Goal: Use online tool/utility: Utilize a website feature to perform a specific function

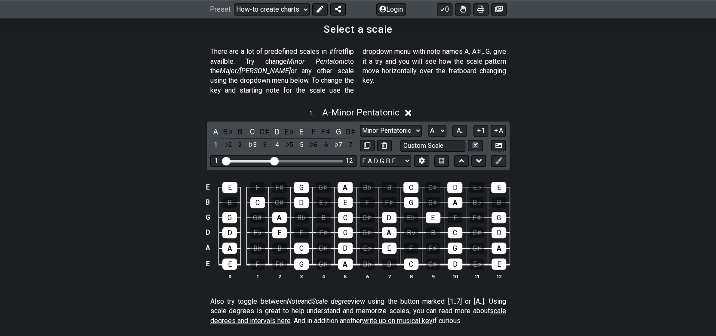
scroll to position [215, 0]
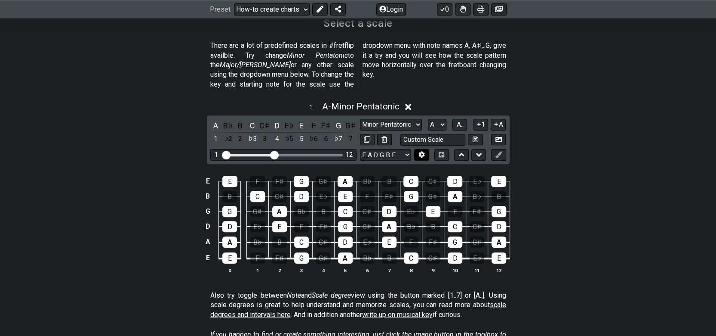
click at [422, 151] on icon at bounding box center [422, 154] width 6 height 6
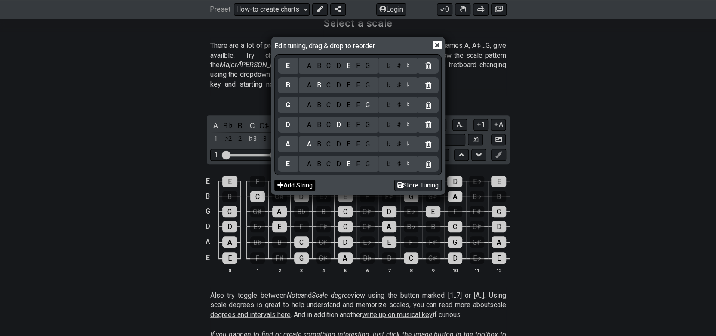
click at [296, 184] on button "Add String" at bounding box center [294, 185] width 41 height 12
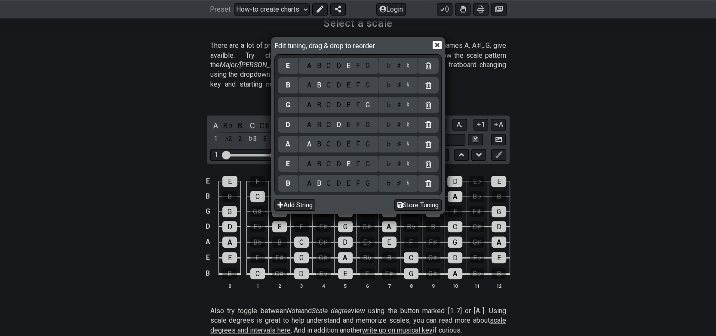
click at [428, 184] on icon at bounding box center [428, 183] width 6 height 7
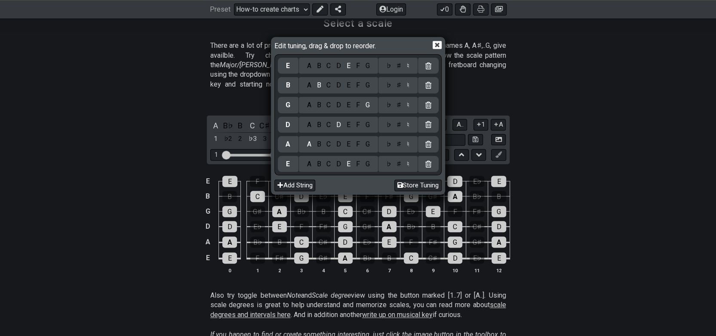
click at [591, 151] on div "Edit tuning, drag & drop to reorder. E A B C D E F G ♭ ♯ ♮ B A B C D E F G ♭ ♯ …" at bounding box center [358, 168] width 716 height 336
click at [442, 50] on div "Edit tuning, drag & drop to reorder. E A B C D E F G ♭ ♯ ♮ B A B C D E F G ♭ ♯ …" at bounding box center [357, 115] width 171 height 154
click at [435, 48] on icon at bounding box center [437, 45] width 9 height 8
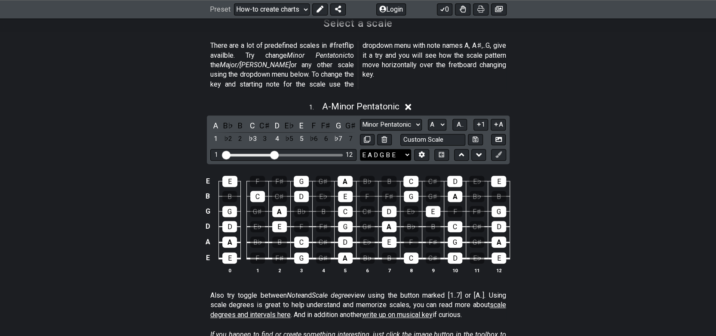
click at [405, 149] on select "E A D G B E E A D G B E E A D G B E B E A D F♯ B A D G C E A D A D G B E E♭ A♭ …" at bounding box center [385, 155] width 51 height 12
select select "B E A D G C"
click at [360, 149] on select "E A D G B E E A D G B E E A D G B E B E A D F♯ B A D G C E A D A D G B E E♭ A♭ …" at bounding box center [385, 155] width 51 height 12
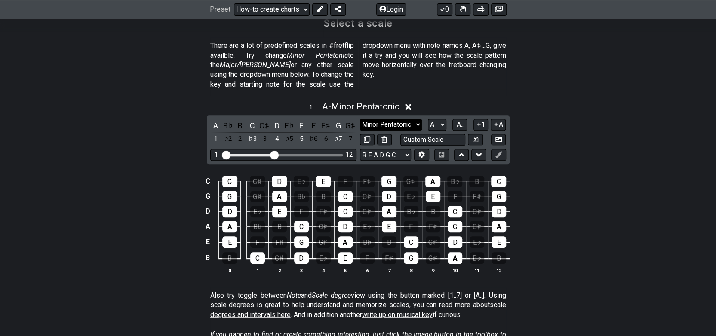
click at [419, 119] on select "Minor Pentatonic New Scale Minor Pentatonic Major Pentatonic Minor Blues Major …" at bounding box center [391, 125] width 62 height 12
select select "Diminished"
click at [360, 119] on select "Minor Pentatonic New Scale Minor Pentatonic Major Pentatonic Minor Blues Major …" at bounding box center [391, 125] width 62 height 12
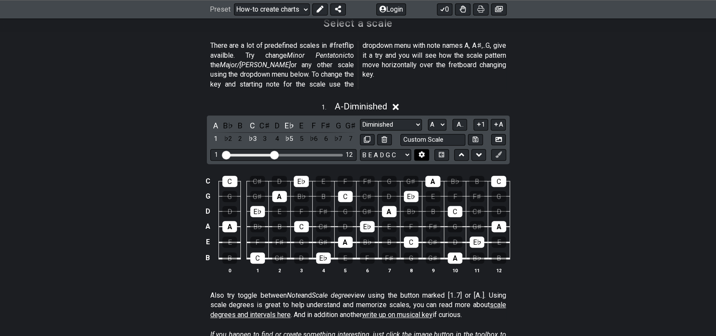
click at [421, 151] on icon at bounding box center [422, 154] width 6 height 6
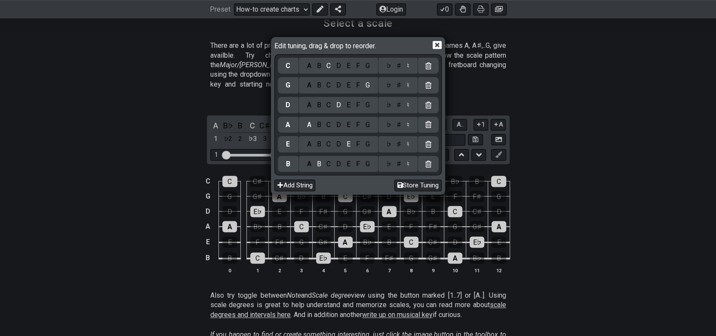
click at [312, 168] on div "A B C D E F G" at bounding box center [338, 164] width 79 height 16
click at [309, 163] on div "A" at bounding box center [309, 163] width 10 height 9
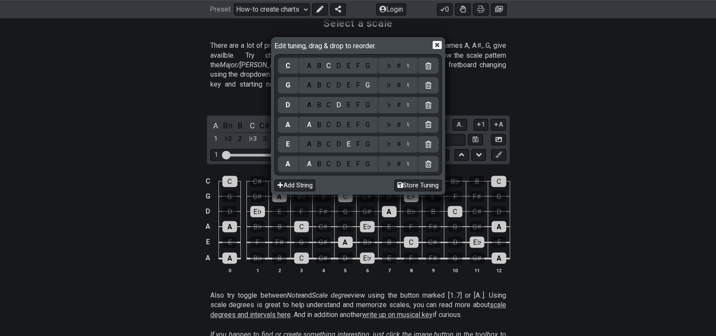
click at [341, 144] on div "D" at bounding box center [339, 143] width 10 height 9
click at [372, 129] on div "G" at bounding box center [368, 124] width 10 height 9
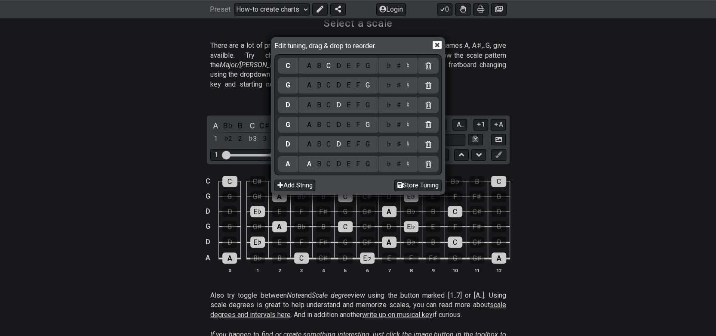
click at [327, 101] on div "C" at bounding box center [329, 104] width 10 height 9
click at [360, 89] on div "F" at bounding box center [357, 84] width 9 height 9
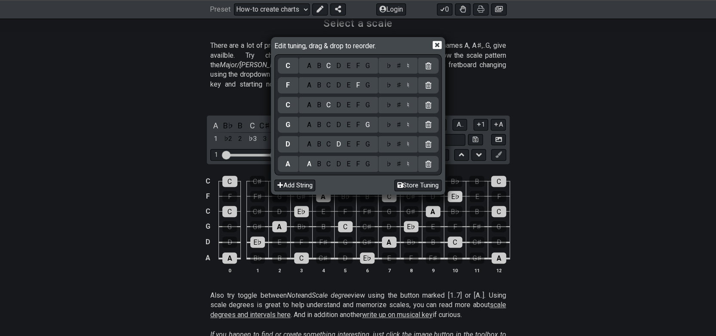
click at [311, 67] on div "A" at bounding box center [309, 65] width 10 height 9
click at [398, 69] on div "♯" at bounding box center [399, 65] width 10 height 9
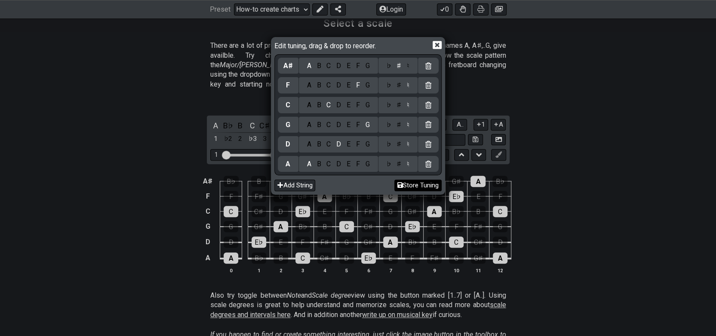
click at [422, 187] on button "Store Tuning" at bounding box center [417, 185] width 47 height 12
click at [407, 183] on button "Store Tuning" at bounding box center [417, 185] width 47 height 12
click at [397, 184] on icon at bounding box center [400, 185] width 6 height 6
click at [413, 182] on button "Store Tuning" at bounding box center [417, 185] width 47 height 12
click at [436, 46] on icon at bounding box center [437, 44] width 9 height 9
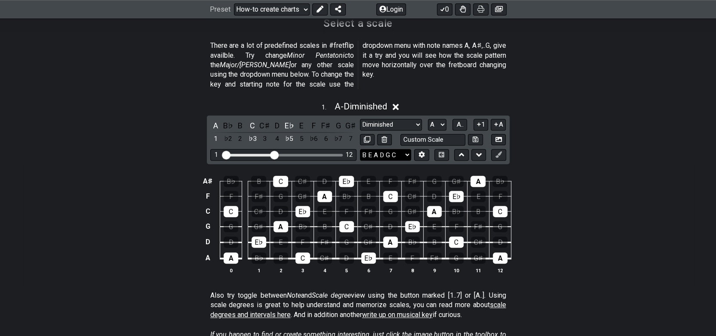
click at [407, 149] on select "E A D G B E A D G C F A♯ E A D G B E B E A D F♯ B A D G C E A D A D G B E E♭ A♭…" at bounding box center [385, 155] width 51 height 12
select select "A D G C F A#"
click at [360, 149] on select "E A D G B E A D G C F A♯ E A D G B E B E A D F♯ B A D G C E A D A D G B E E♭ A♭…" at bounding box center [385, 155] width 51 height 12
click at [448, 134] on input "text" at bounding box center [432, 140] width 65 height 12
type input "A Standard 6 -Bass"
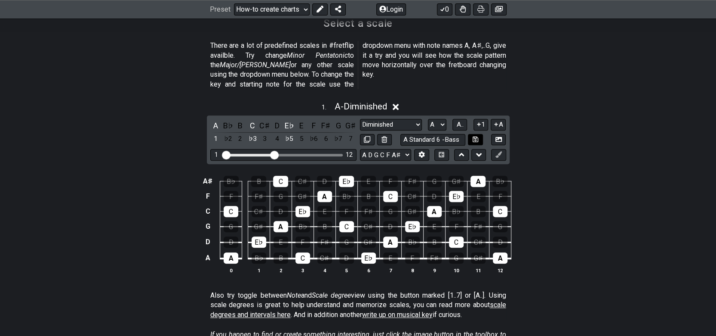
click at [478, 136] on icon at bounding box center [476, 139] width 6 height 6
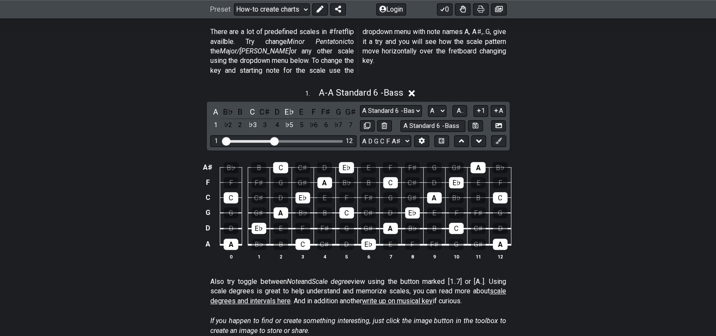
scroll to position [258, 0]
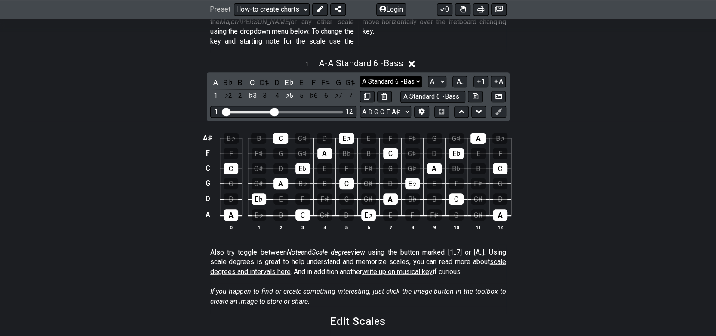
click at [416, 76] on select "Minor Pentatonic A Standard 6 -Bass Minor Pentatonic Major Pentatonic Minor Blu…" at bounding box center [391, 82] width 62 height 12
click at [360, 76] on select "Minor Pentatonic A Standard 6 -Bass Minor Pentatonic Major Pentatonic Minor Blu…" at bounding box center [391, 82] width 62 height 12
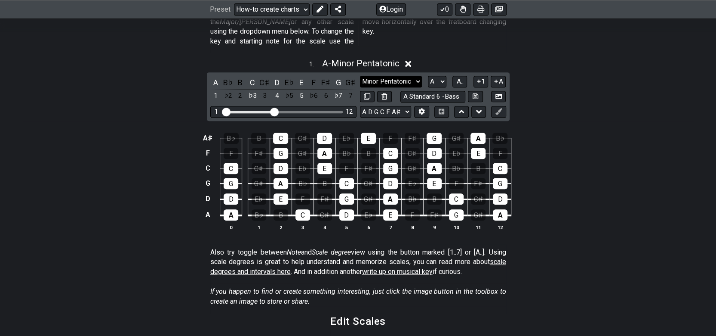
click at [415, 76] on select "Minor Pentatonic A Standard 6 -Bass Minor Pentatonic Major Pentatonic Minor Blu…" at bounding box center [391, 82] width 62 height 12
click at [360, 76] on select "Minor Pentatonic A Standard 6 -Bass Minor Pentatonic Major Pentatonic Minor Blu…" at bounding box center [391, 82] width 62 height 12
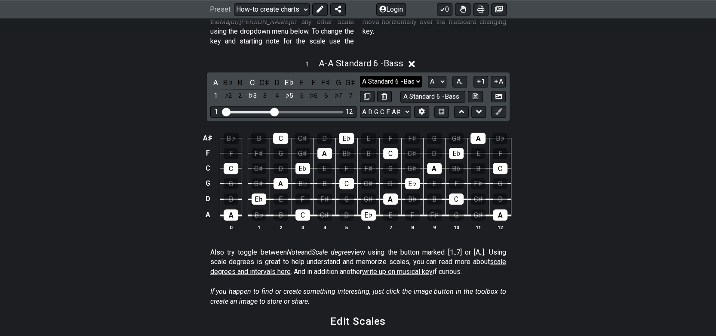
click at [416, 76] on select "Minor Pentatonic A Standard 6 -Bass Minor Pentatonic Major Pentatonic Minor Blu…" at bounding box center [391, 82] width 62 height 12
click at [360, 76] on select "Minor Pentatonic A Standard 6 -Bass Minor Pentatonic Major Pentatonic Minor Blu…" at bounding box center [391, 82] width 62 height 12
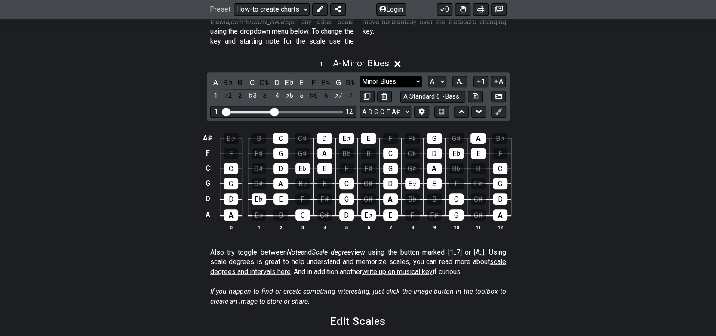
click at [419, 76] on select "Minor Pentatonic A Standard 6 -Bass Minor Pentatonic Major Pentatonic Minor Blu…" at bounding box center [391, 82] width 62 height 12
click at [360, 76] on select "Minor Pentatonic A Standard 6 -Bass Minor Pentatonic Major Pentatonic Minor Blu…" at bounding box center [391, 82] width 62 height 12
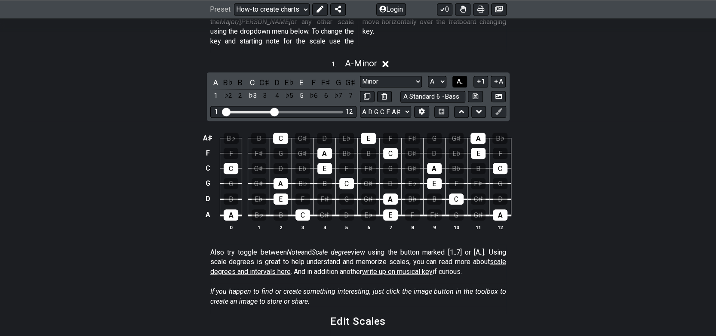
click at [460, 77] on span "A.." at bounding box center [459, 81] width 7 height 8
click at [460, 77] on span "1..7" at bounding box center [460, 81] width 10 height 8
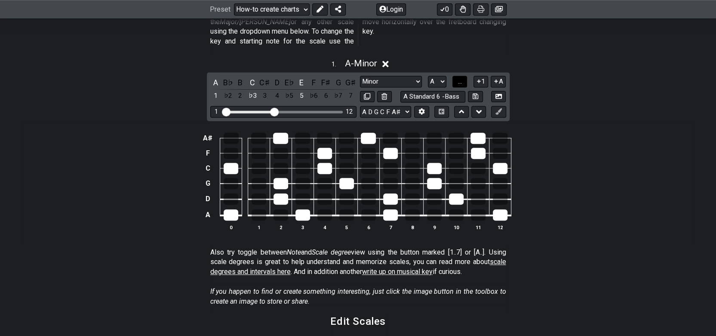
click at [460, 77] on span "..." at bounding box center [460, 81] width 4 height 8
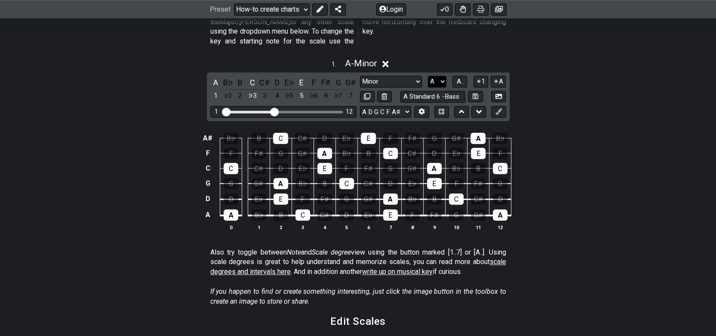
click at [439, 76] on select "A♭ A A♯ B♭ B C C♯ D♭ D D♯ E♭ E F F♯ G♭ G G♯" at bounding box center [437, 82] width 18 height 12
click at [578, 124] on div "A♯ B♭ B C C♯ D E♭ E F F♯ G G♯ A B♭ F F F♯ G G♯ A B♭ B C C♯ D E♭ E F C C C♯ D E♭…" at bounding box center [358, 181] width 671 height 121
click at [460, 77] on span "A.." at bounding box center [459, 81] width 7 height 8
click at [461, 77] on span "1..7" at bounding box center [460, 81] width 10 height 8
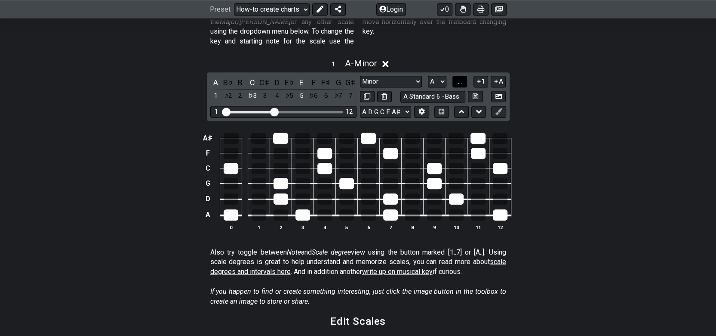
click at [464, 76] on button "..." at bounding box center [460, 82] width 15 height 12
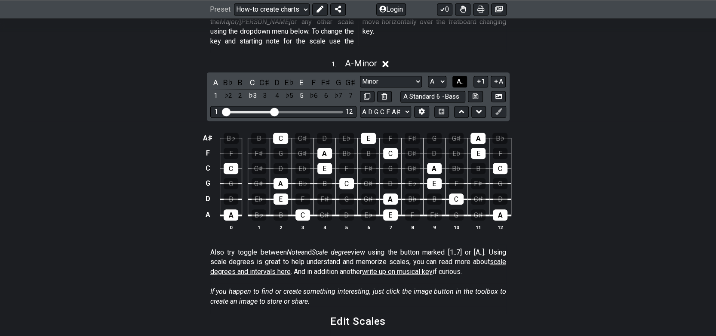
click at [459, 77] on span "A.." at bounding box center [459, 81] width 7 height 8
click at [419, 76] on select "Minor Pentatonic A Standard 6 -Bass Minor Pentatonic Major Pentatonic Minor Blu…" at bounding box center [391, 82] width 62 height 12
select select "Minor 7th"
click at [360, 76] on select "Minor Pentatonic A Standard 6 -Bass Minor Pentatonic Major Pentatonic Minor Blu…" at bounding box center [391, 82] width 62 height 12
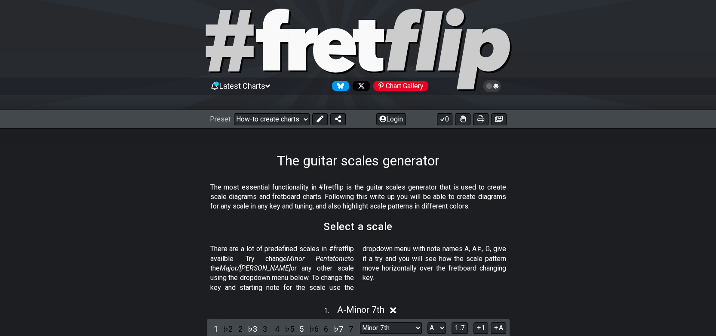
scroll to position [43, 0]
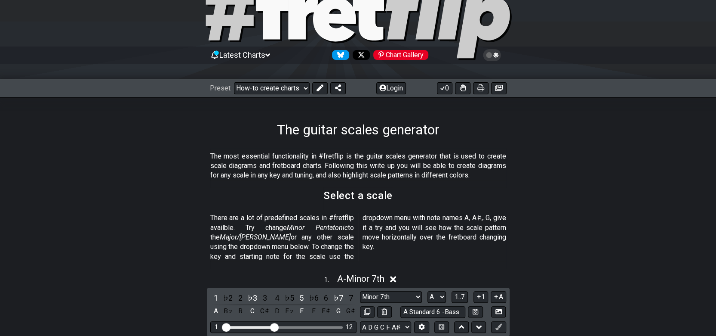
click at [260, 54] on span "Latest Charts" at bounding box center [242, 54] width 46 height 9
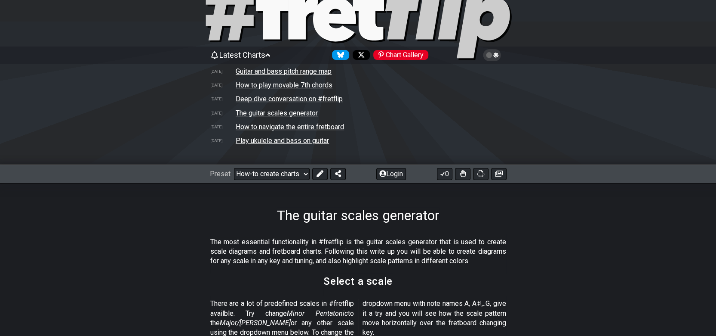
click at [261, 53] on span "Latest Charts" at bounding box center [242, 54] width 46 height 9
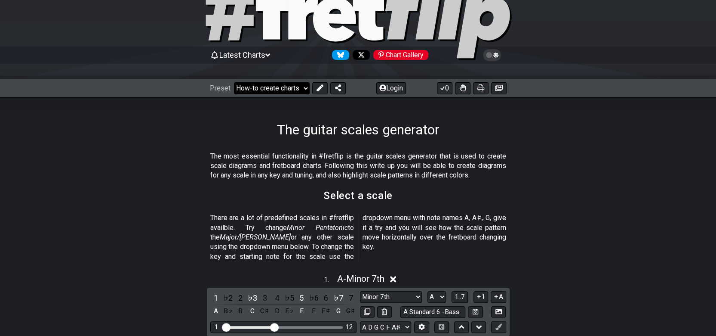
click at [306, 86] on select "Welcome to #fretflip! Initial Preset Custom Preset Minor Pentatonic Major Penta…" at bounding box center [272, 88] width 76 height 12
click at [371, 109] on div "The guitar scales generator" at bounding box center [358, 117] width 716 height 40
click at [307, 86] on select "Welcome to #fretflip! Initial Preset Custom Preset Minor Pentatonic Major Penta…" at bounding box center [272, 88] width 76 height 12
click at [234, 82] on select "Welcome to #fretflip! Initial Preset Custom Preset Minor Pentatonic Major Penta…" at bounding box center [272, 88] width 76 height 12
select select "/guitar-scales-generator"
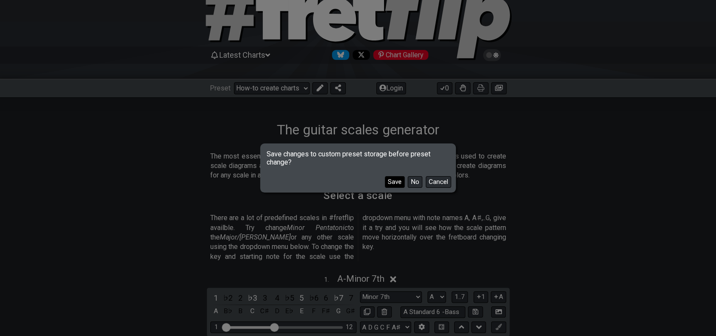
click at [397, 177] on button "Save" at bounding box center [395, 182] width 20 height 12
select select "C"
select select "/welcome"
select select "Minor Pentatonic"
select select "E A D G B E"
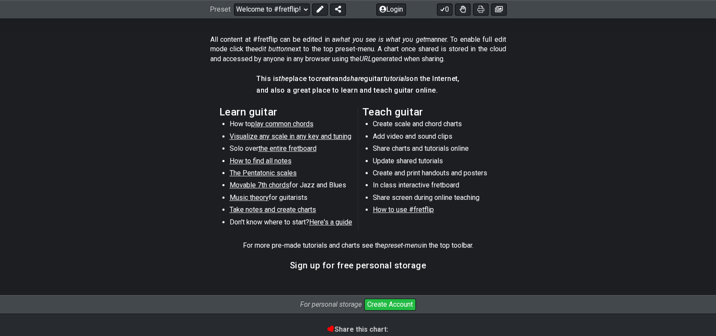
scroll to position [394, 0]
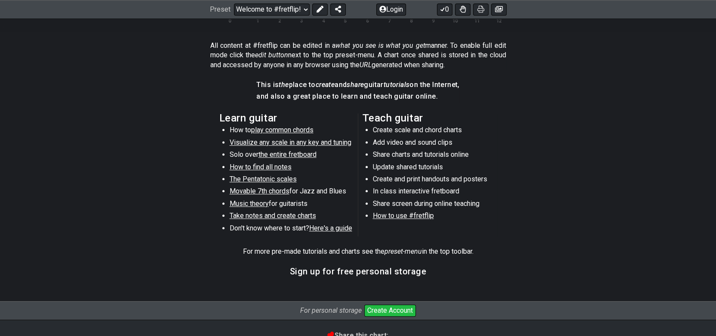
click at [274, 187] on span "Movable 7th chords" at bounding box center [260, 191] width 60 height 8
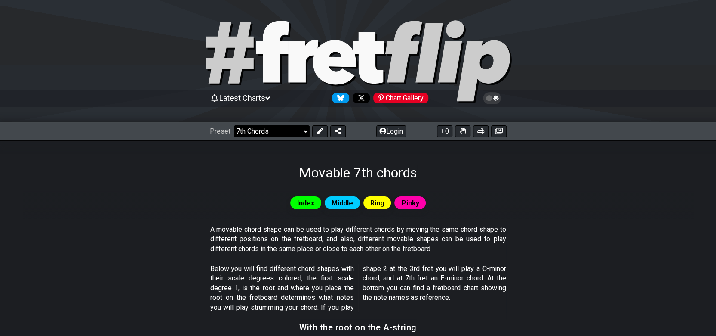
click at [304, 132] on select "Welcome to #fretflip! Initial Preset The guitar scales generator Minor Pentaton…" at bounding box center [272, 131] width 76 height 12
click at [234, 125] on select "Welcome to #fretflip! Initial Preset The guitar scales generator Minor Pentaton…" at bounding box center [272, 131] width 76 height 12
select select "/user-defined"
select select "A"
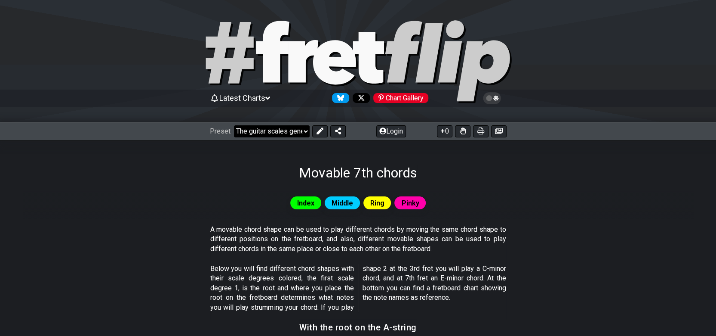
select select "A"
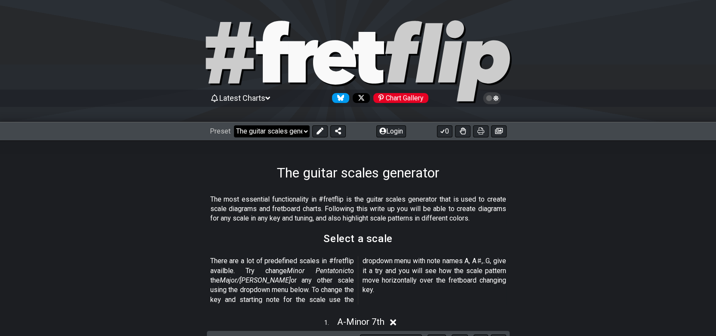
click at [305, 128] on select "Welcome to #fretflip! Initial Preset The guitar scales generator Minor Pentaton…" at bounding box center [272, 131] width 76 height 12
click at [234, 125] on select "Welcome to #fretflip! Initial Preset The guitar scales generator Minor Pentaton…" at bounding box center [272, 131] width 76 height 12
select select "/welcome"
select select "C"
select select "Minor Pentatonic"
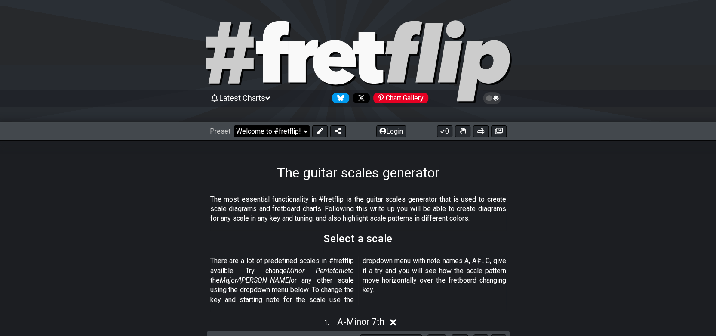
select select "E A D G B E"
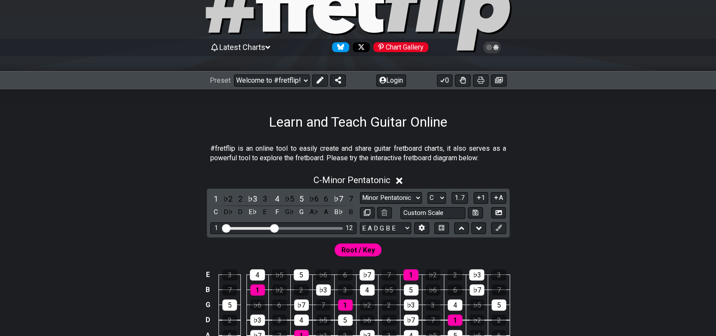
scroll to position [129, 0]
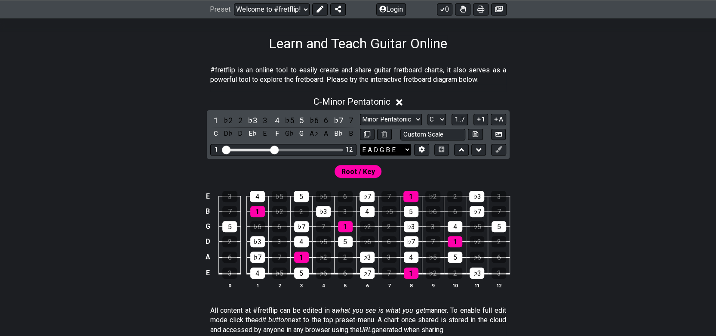
click at [409, 150] on select "E A D G B E E A D G B E E A D G B E B E A D F♯ B A D G C E A D A D G B E E♭ A♭ …" at bounding box center [385, 150] width 51 height 12
click at [553, 62] on section "#fretflip is an online tool to easily create and share guitar fretboard charts,…" at bounding box center [358, 77] width 671 height 30
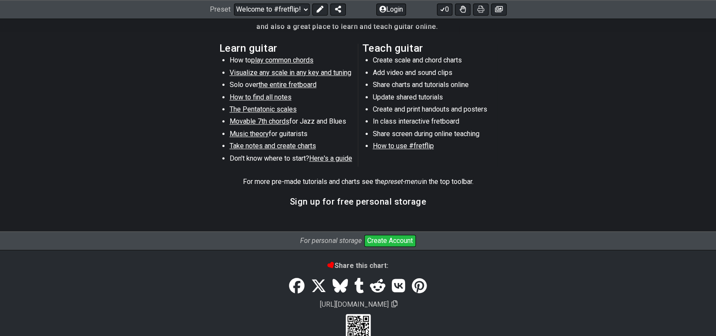
scroll to position [480, 0]
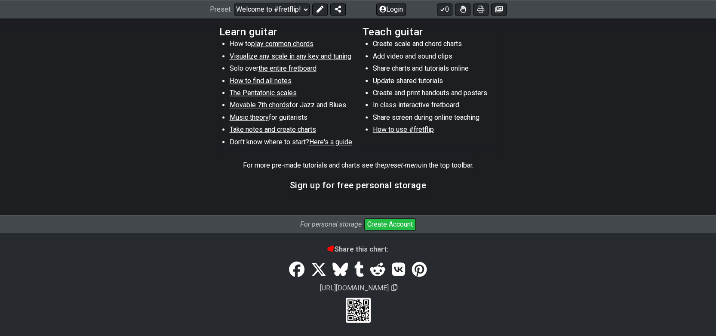
click at [390, 220] on button "Create Account" at bounding box center [390, 224] width 52 height 12
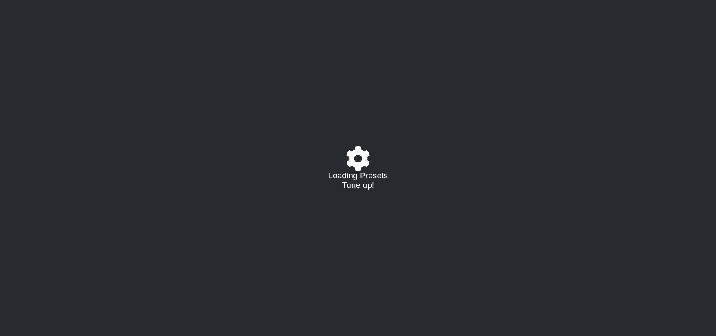
select select "C"
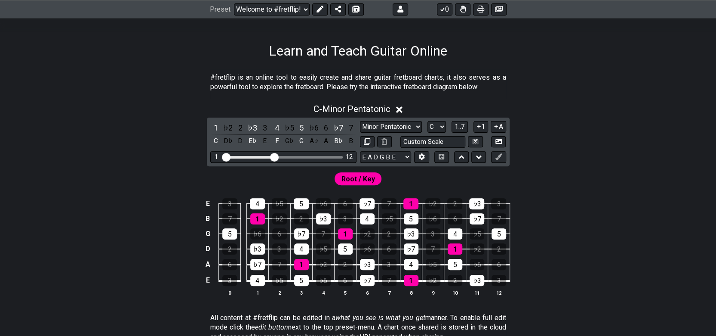
scroll to position [129, 0]
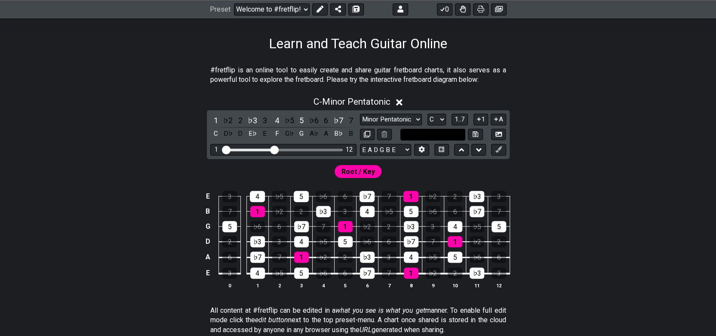
click at [445, 136] on input "text" at bounding box center [432, 135] width 65 height 12
type input "Custom Scale"
click at [414, 115] on select "Minor Pentatonic Click to edit Minor Pentatonic Major Pentatonic Minor Blues Ma…" at bounding box center [391, 120] width 62 height 12
click at [598, 102] on div "C - Minor Pentatonic" at bounding box center [358, 99] width 671 height 16
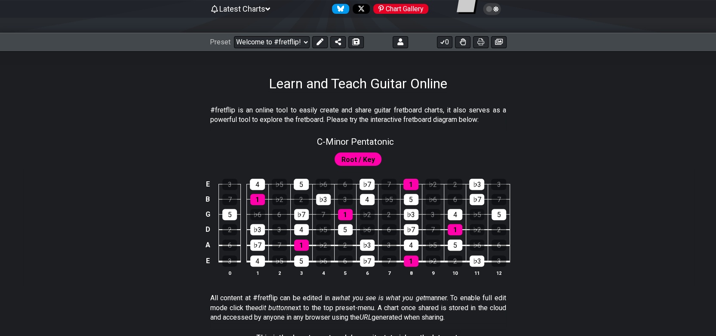
scroll to position [86, 0]
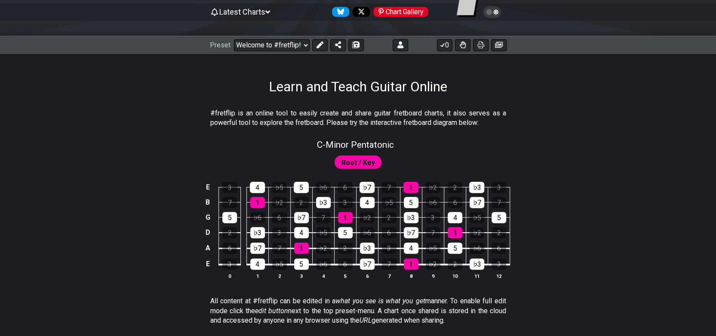
click at [357, 166] on span "Root / Key" at bounding box center [359, 162] width 34 height 12
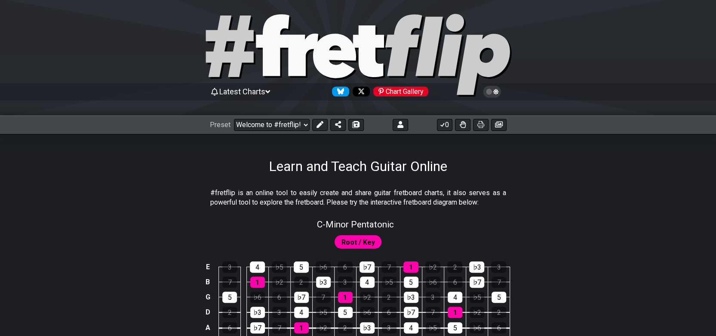
scroll to position [0, 0]
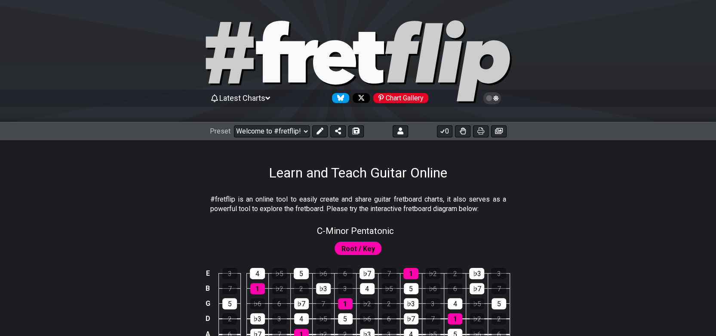
click at [494, 97] on icon at bounding box center [496, 98] width 6 height 6
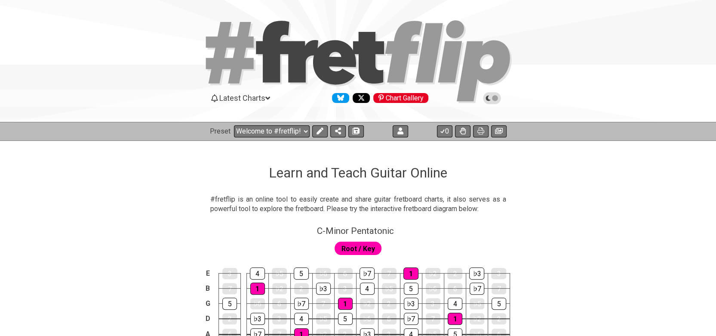
click at [494, 97] on icon at bounding box center [492, 98] width 8 height 8
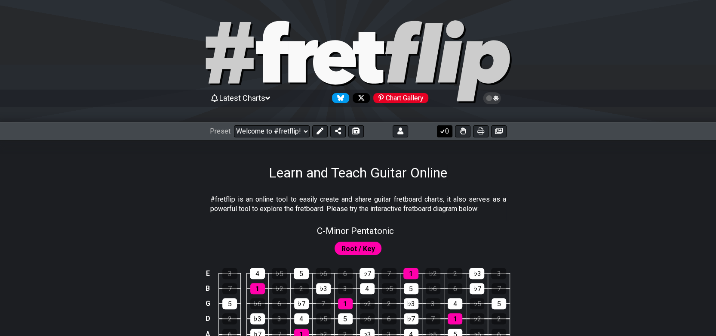
click at [446, 127] on button "0" at bounding box center [444, 131] width 15 height 12
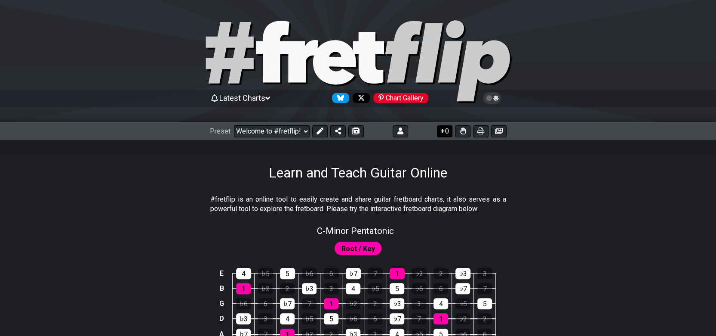
click at [446, 127] on button "0" at bounding box center [444, 131] width 15 height 12
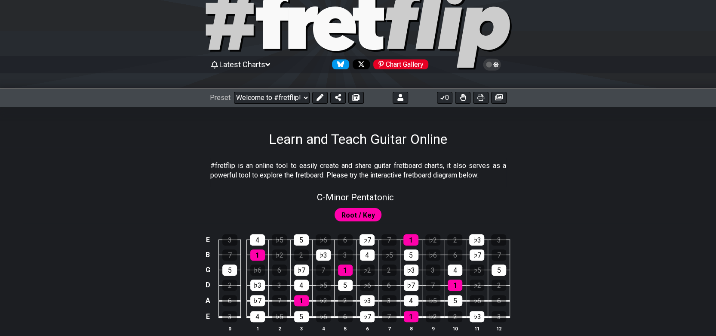
scroll to position [86, 0]
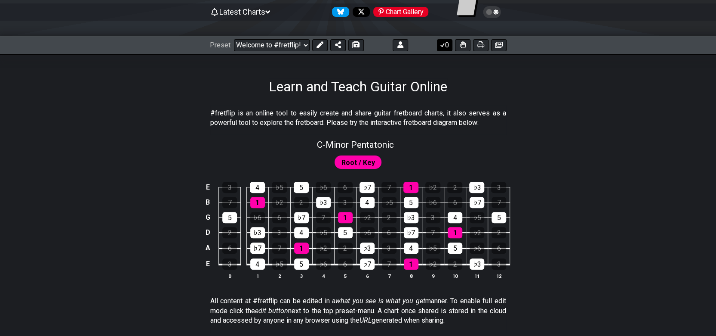
click at [445, 44] on icon at bounding box center [442, 44] width 9 height 7
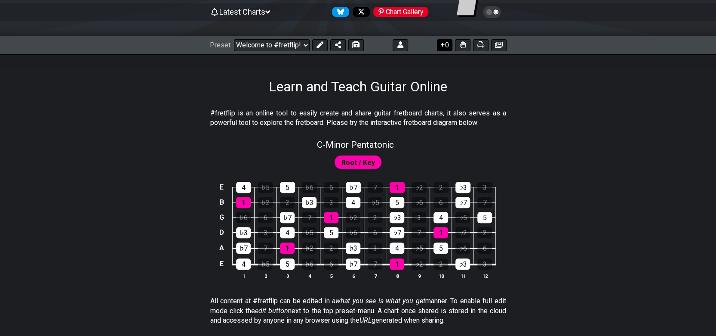
click at [443, 44] on icon at bounding box center [443, 45] width 4 height 4
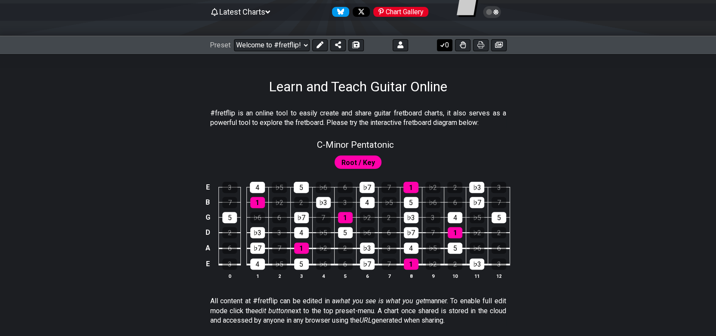
click at [443, 44] on icon at bounding box center [442, 45] width 5 height 4
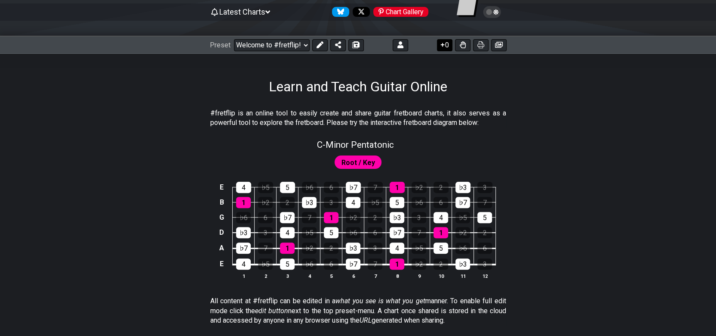
click at [442, 43] on icon at bounding box center [443, 45] width 4 height 4
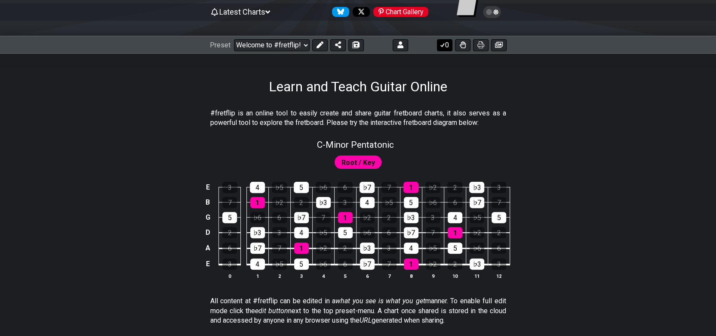
click at [444, 43] on icon at bounding box center [442, 44] width 9 height 7
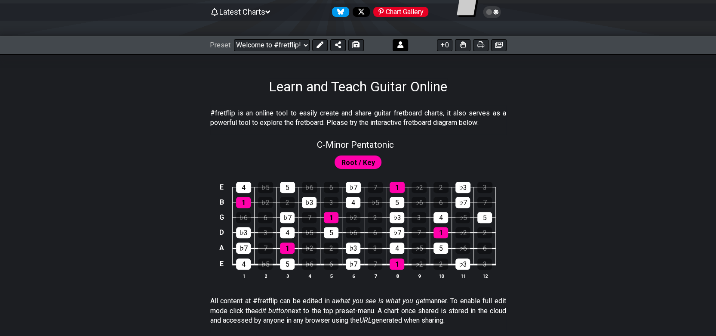
click at [400, 44] on icon at bounding box center [400, 44] width 6 height 7
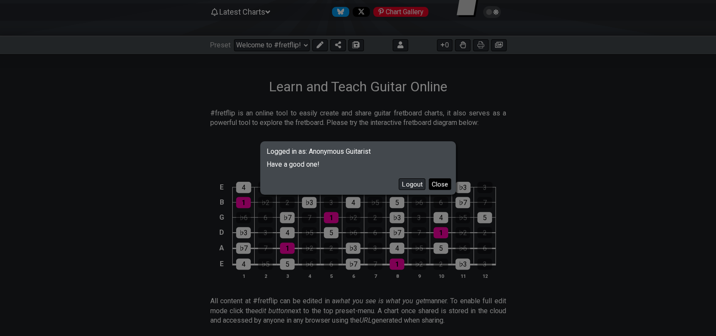
click at [443, 187] on button "Close" at bounding box center [440, 184] width 22 height 12
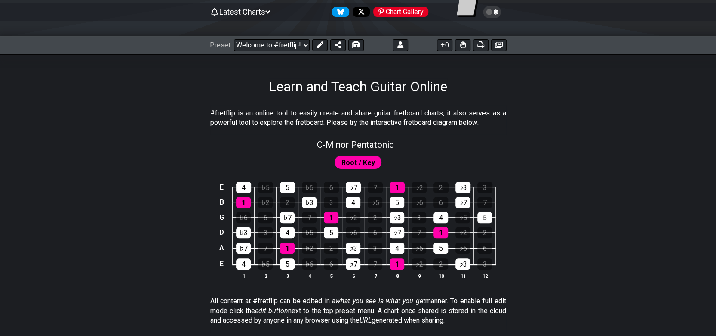
click at [270, 14] on icon at bounding box center [267, 12] width 5 height 8
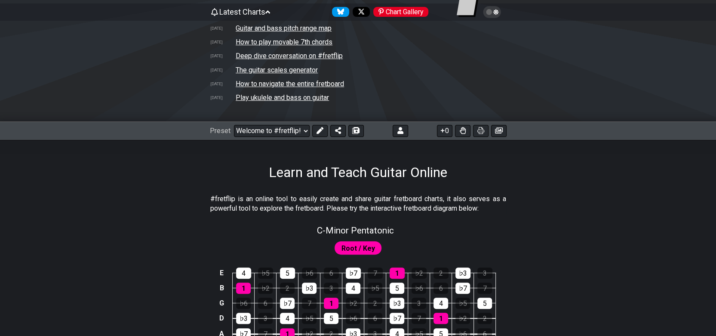
click at [380, 86] on tr "5/27/2024 How to navigate the entire fretboard" at bounding box center [358, 84] width 297 height 14
click at [270, 11] on icon at bounding box center [267, 12] width 5 height 8
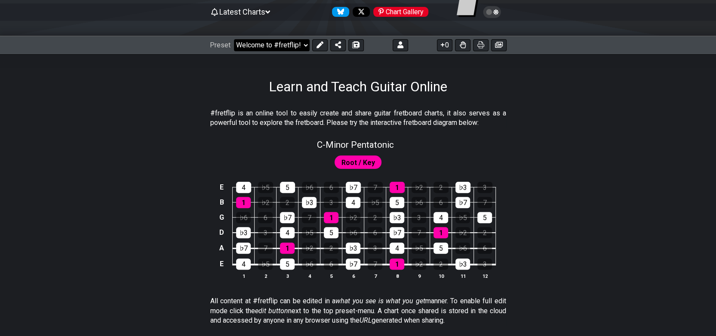
click at [301, 45] on select "Welcome to #fretflip! Initial Preset The guitar scales generator Minor Pentaton…" at bounding box center [272, 45] width 76 height 12
select select "/welcome"
click at [234, 39] on select "Welcome to #fretflip! Initial Preset The guitar scales generator Minor Pentaton…" at bounding box center [272, 45] width 76 height 12
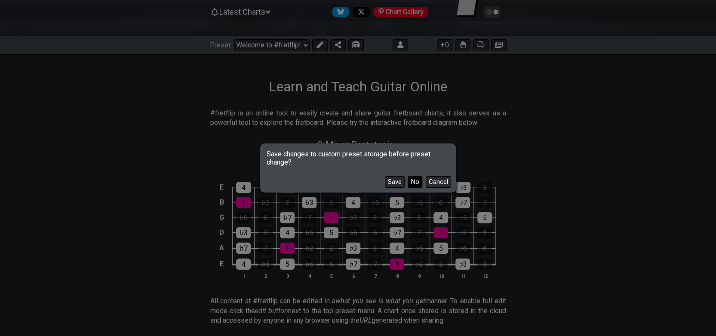
click at [416, 180] on button "No" at bounding box center [415, 182] width 15 height 12
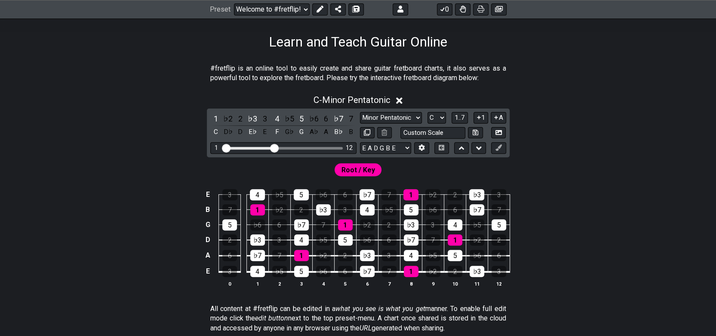
scroll to position [129, 0]
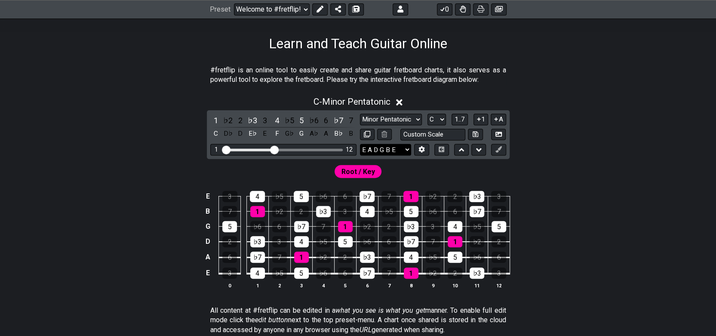
click at [406, 145] on select "E A D G B E E A D G B E E A D G B E B E A D F♯ B A D G C E A D A D G B E E♭ A♭ …" at bounding box center [385, 150] width 51 height 12
click at [558, 52] on div "#fretflip is an online tool to easily create and share guitar fretboard charts,…" at bounding box center [358, 309] width 671 height 514
click at [392, 146] on select "E A D G B E E A D G B E E A D G B E B E A D F♯ B A D G C E A D A D G B E E♭ A♭ …" at bounding box center [385, 150] width 51 height 12
click at [588, 62] on section "#fretflip is an online tool to easily create and share guitar fretboard charts,…" at bounding box center [358, 77] width 671 height 30
click at [440, 118] on select "A♭ A A♯ B♭ B C C♯ D♭ D D♯ E♭ E F F♯ G♭ G G♯" at bounding box center [437, 120] width 18 height 12
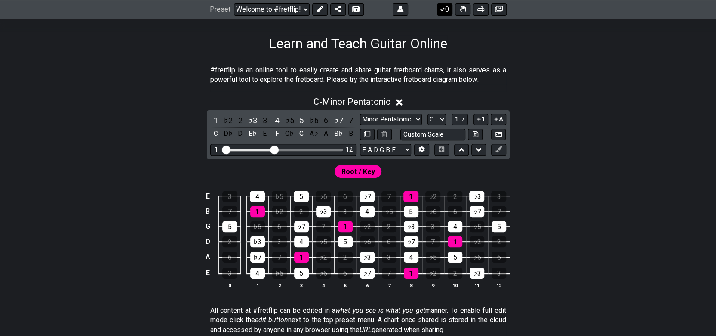
select select "A"
click at [428, 114] on select "A♭ A A♯ B♭ B C C♯ D♭ D D♯ E♭ E F F♯ G♭ G G♯" at bounding box center [437, 120] width 18 height 12
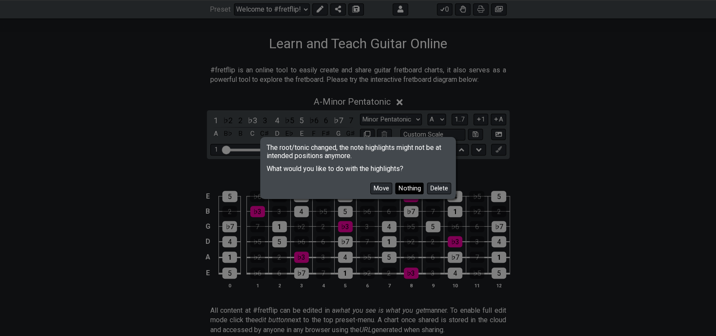
click at [411, 188] on button "Nothing" at bounding box center [409, 188] width 28 height 12
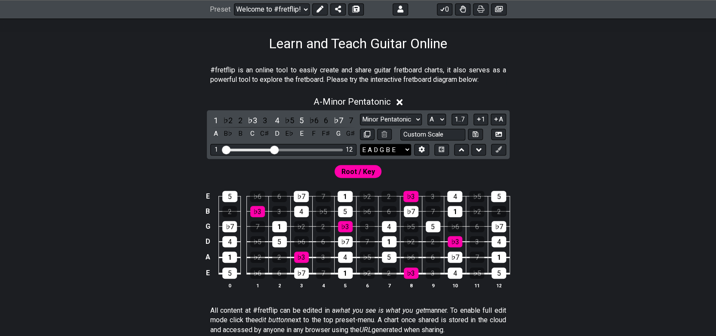
click at [408, 150] on select "E A D G B E E A D G B E E A D G B E B E A D F♯ B A D G C E A D A D G B E E♭ A♭ …" at bounding box center [385, 150] width 51 height 12
click at [360, 144] on select "E A D G B E E A D G B E E A D G B E B E A D F♯ B A D G C E A D A D G B E E♭ A♭ …" at bounding box center [385, 150] width 51 height 12
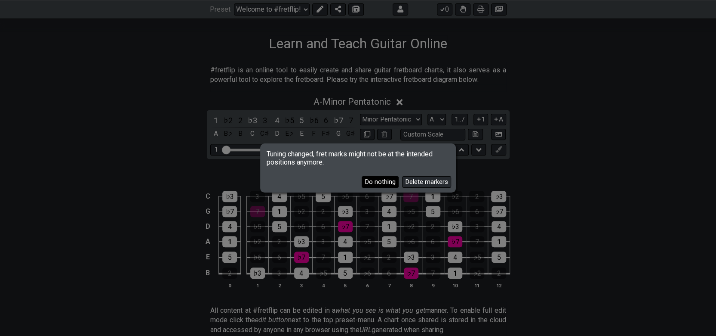
click at [386, 179] on button "Do nothing" at bounding box center [380, 182] width 37 height 12
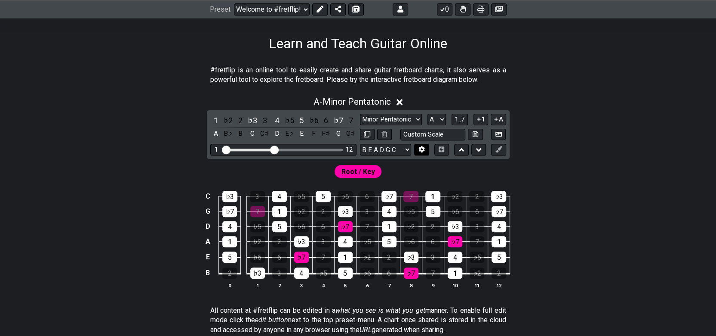
click at [424, 151] on icon at bounding box center [422, 149] width 6 height 6
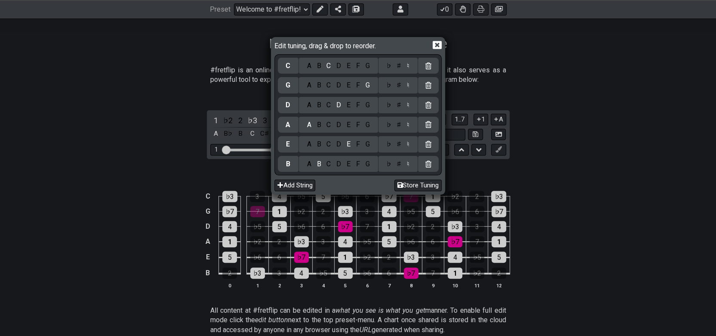
click at [312, 167] on div "A" at bounding box center [309, 163] width 10 height 9
click at [337, 143] on div "D" at bounding box center [339, 143] width 10 height 9
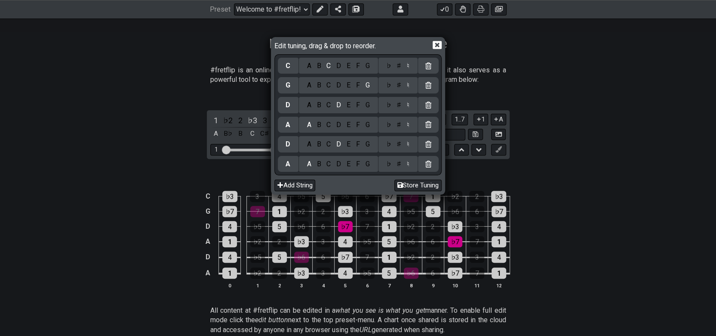
click at [367, 125] on div "G" at bounding box center [368, 124] width 10 height 9
click at [330, 110] on div "A B C D E F G" at bounding box center [338, 105] width 79 height 16
click at [329, 104] on div "C" at bounding box center [329, 104] width 10 height 9
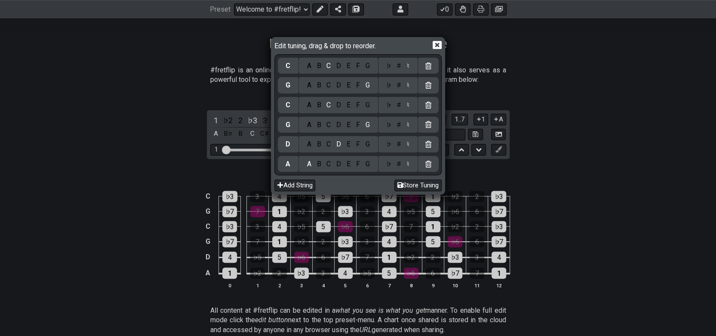
click at [357, 85] on div "F" at bounding box center [357, 84] width 9 height 9
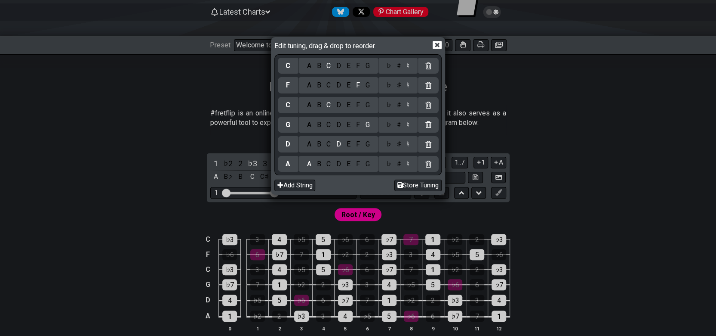
click at [319, 63] on div "B" at bounding box center [319, 65] width 10 height 9
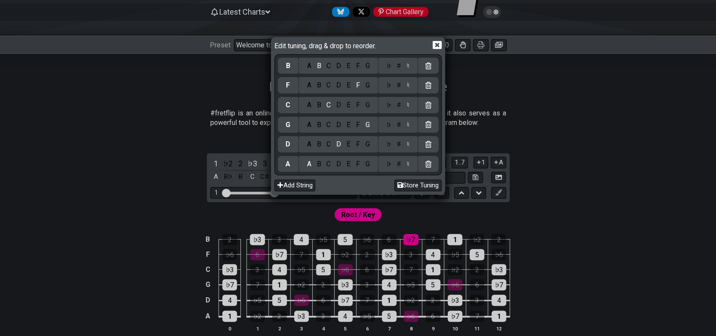
click at [311, 65] on div "A" at bounding box center [309, 65] width 10 height 9
click at [401, 68] on div "♯" at bounding box center [399, 65] width 10 height 9
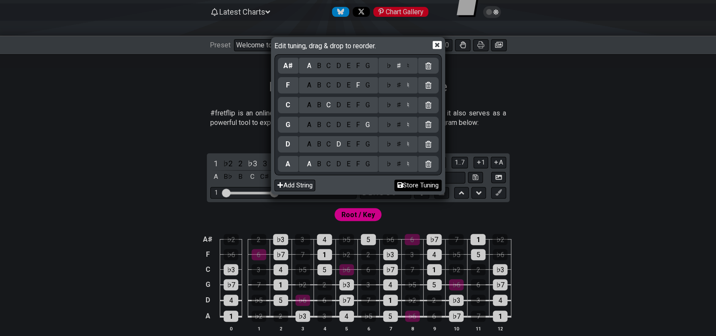
click at [418, 184] on button "Store Tuning" at bounding box center [417, 185] width 47 height 12
click at [415, 184] on button "Store Tuning" at bounding box center [417, 185] width 47 height 12
click at [397, 185] on icon at bounding box center [400, 185] width 6 height 6
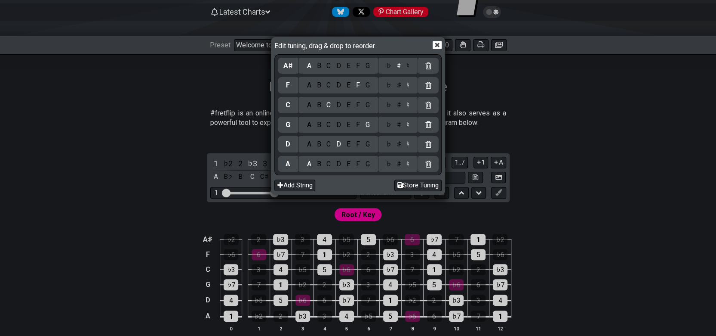
click at [437, 46] on icon at bounding box center [437, 44] width 9 height 9
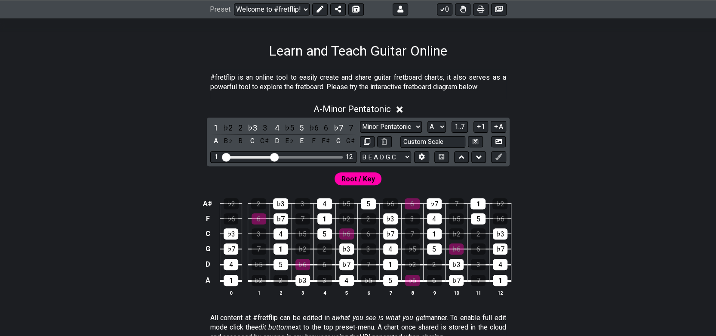
scroll to position [129, 0]
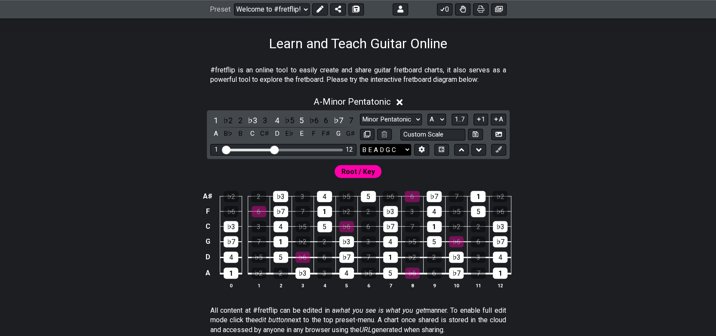
click at [408, 149] on select "E A D G B E A D G C F A♯ E A D G B E B E A D F♯ B A D G C E A D A D G B E E♭ A♭…" at bounding box center [385, 150] width 51 height 12
select select "A D G C F A#"
click at [360, 144] on select "E A D G B E A D G C F A♯ E A D G B E B E A D F♯ B A D G C E A D A D G B E E♭ A♭…" at bounding box center [385, 150] width 51 height 12
click at [448, 135] on input "text" at bounding box center [432, 135] width 65 height 12
type input "HD 6 str Bass"
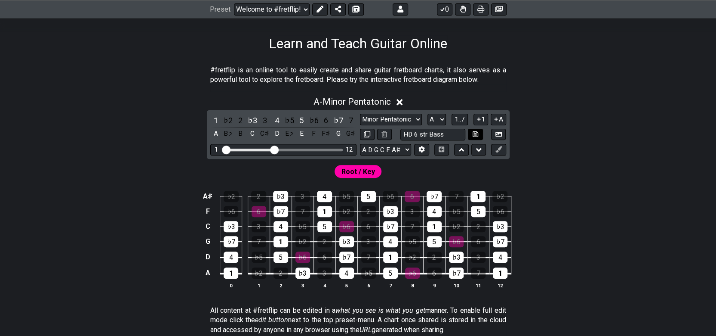
click at [474, 135] on icon at bounding box center [476, 134] width 6 height 6
click at [500, 146] on icon at bounding box center [499, 149] width 6 height 6
click at [498, 148] on icon at bounding box center [499, 149] width 6 height 6
click at [499, 119] on button "A" at bounding box center [498, 120] width 15 height 12
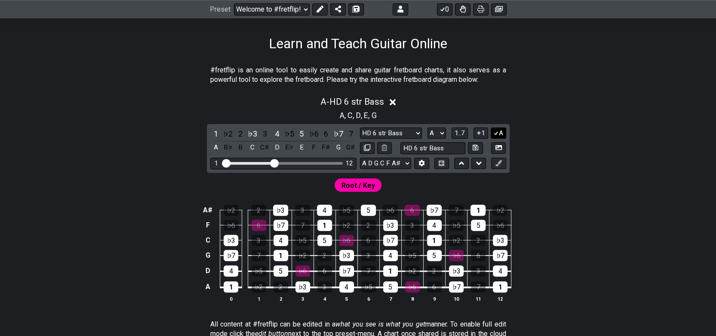
click at [500, 133] on button "A" at bounding box center [498, 133] width 15 height 12
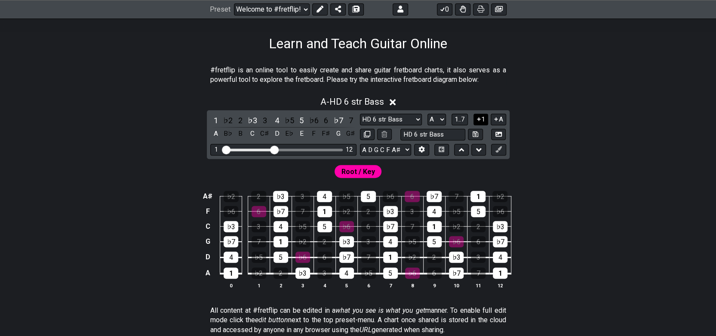
click at [483, 118] on button "1" at bounding box center [481, 120] width 15 height 12
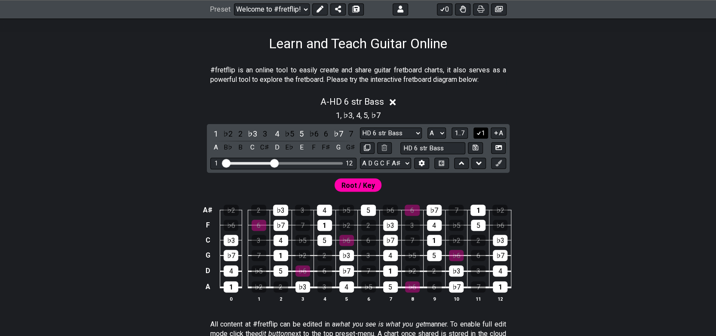
click at [477, 132] on icon at bounding box center [479, 132] width 8 height 6
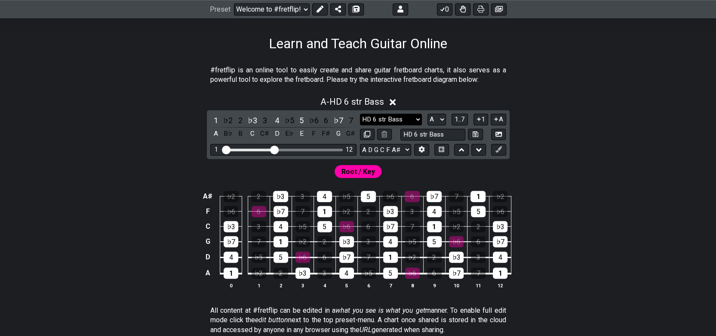
click at [419, 117] on select "Minor Pentatonic HD 6 str Bass Minor Pentatonic Major Pentatonic Minor Blues Ma…" at bounding box center [391, 120] width 62 height 12
click at [360, 114] on select "Minor Pentatonic HD 6 str Bass Minor Pentatonic Major Pentatonic Minor Blues Ma…" at bounding box center [391, 120] width 62 height 12
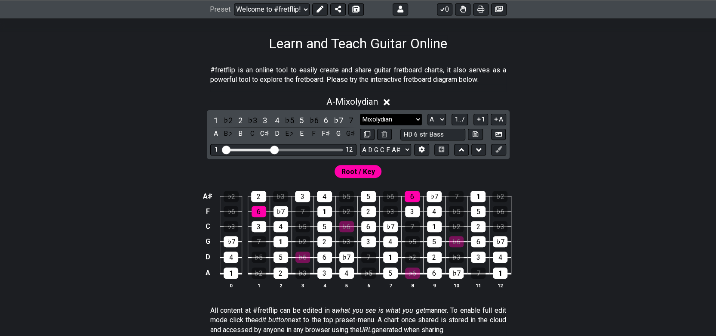
click at [413, 114] on select "Minor Pentatonic HD 6 str Bass Minor Pentatonic Major Pentatonic Minor Blues Ma…" at bounding box center [391, 120] width 62 height 12
select select "Diminished 7th"
click at [360, 114] on select "Minor Pentatonic HD 6 str Bass Minor Pentatonic Major Pentatonic Minor Blues Ma…" at bounding box center [391, 120] width 62 height 12
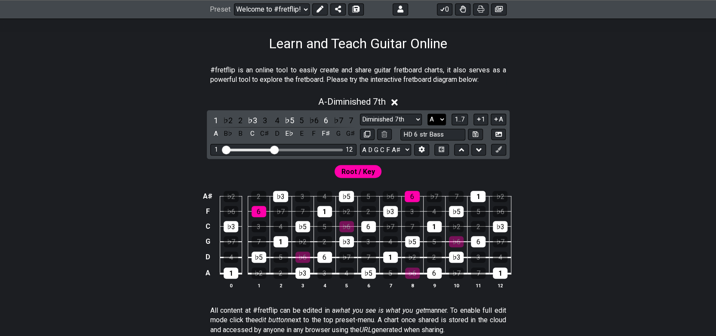
click at [441, 116] on select "A♭ A A♯ B♭ B C C♯ D♭ D D♯ E♭ E F F♯ G♭ G G♯" at bounding box center [437, 120] width 18 height 12
click at [573, 98] on div "A - Diminished 7th" at bounding box center [358, 99] width 671 height 16
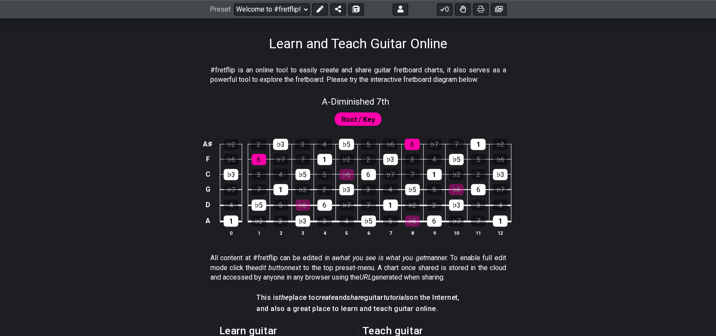
click at [566, 109] on div "Root / Key" at bounding box center [358, 117] width 671 height 21
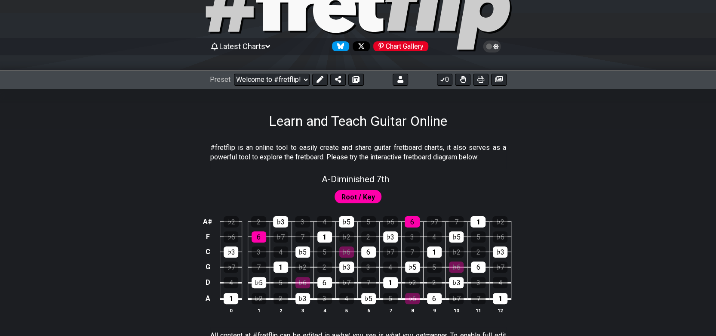
scroll to position [43, 0]
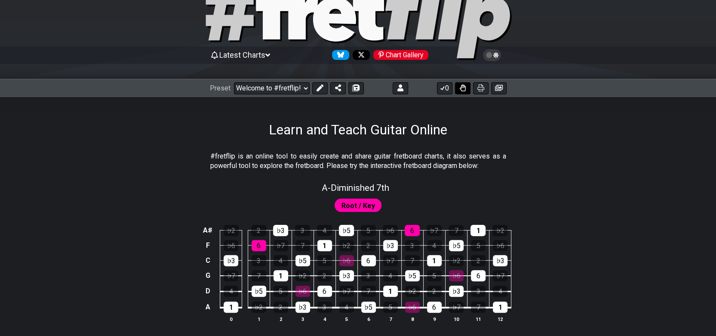
click at [464, 89] on icon at bounding box center [463, 87] width 6 height 7
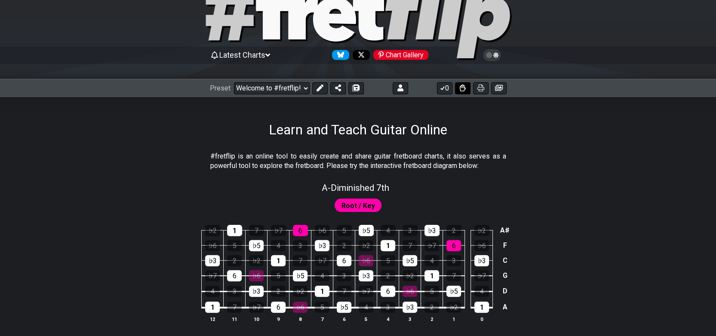
click at [464, 89] on icon at bounding box center [463, 87] width 6 height 7
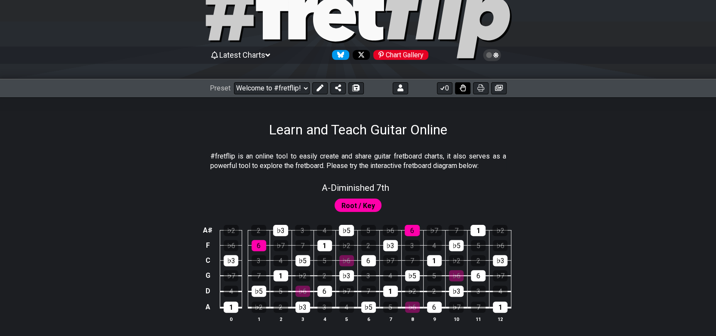
click at [464, 89] on icon at bounding box center [463, 87] width 6 height 7
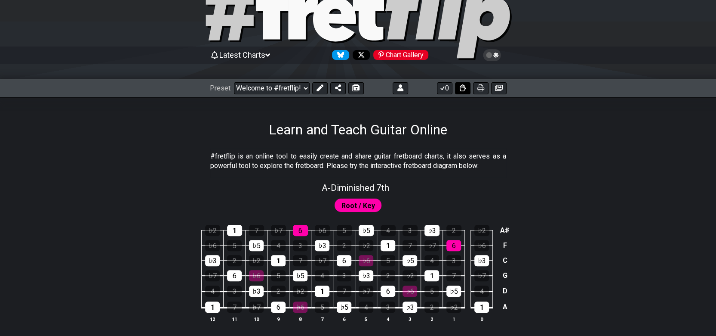
click at [464, 89] on icon at bounding box center [463, 87] width 6 height 7
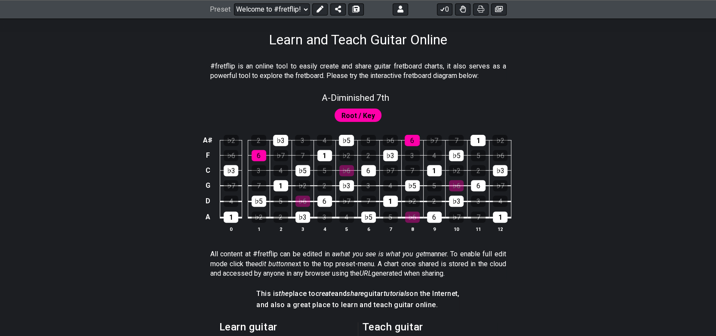
scroll to position [47, 0]
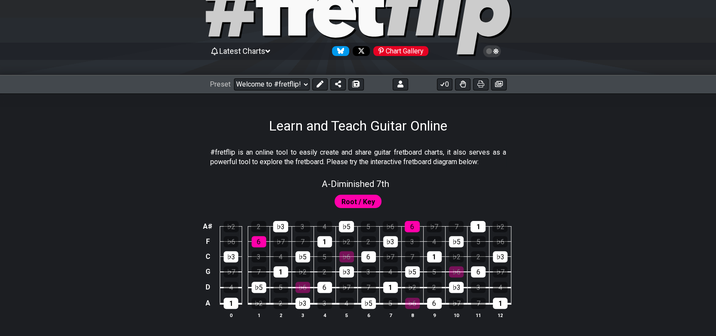
click at [491, 48] on icon at bounding box center [492, 51] width 8 height 8
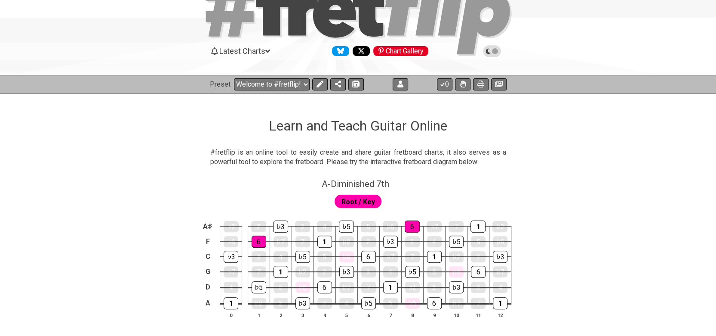
click at [495, 49] on icon at bounding box center [492, 51] width 8 height 8
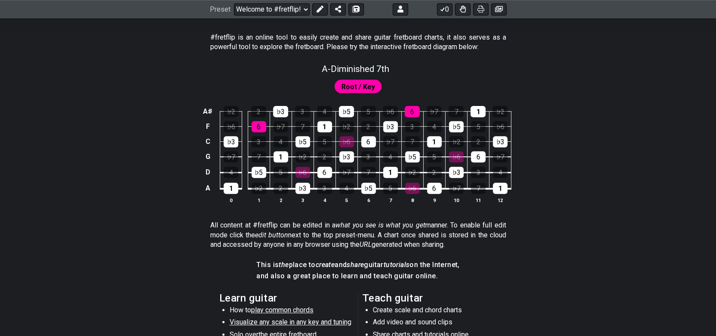
scroll to position [90, 0]
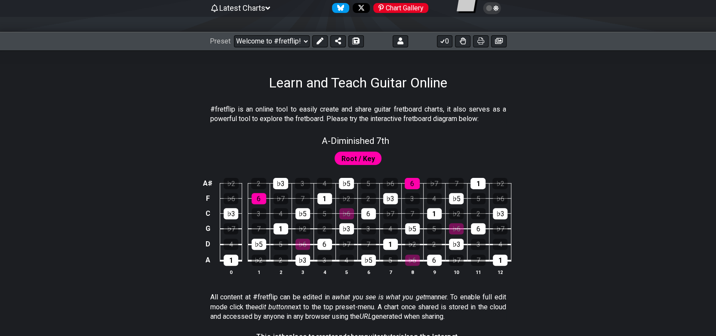
click at [447, 154] on div "Root / Key" at bounding box center [358, 156] width 671 height 21
drag, startPoint x: 520, startPoint y: 144, endPoint x: 483, endPoint y: 139, distance: 36.4
click at [483, 139] on div "A - Diminished 7th" at bounding box center [358, 137] width 671 height 15
select select "Diminished 7th"
select select "A"
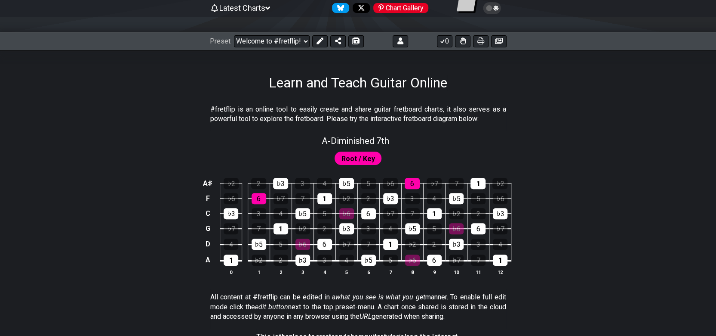
select select "A D G C F A#"
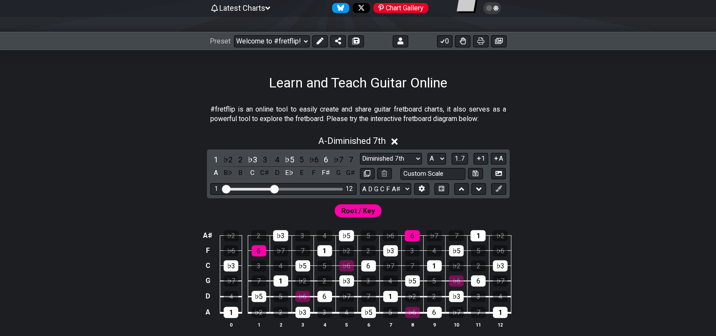
click at [468, 111] on p "#fretflip is an online tool to easily create and share guitar fretboard charts,…" at bounding box center [358, 114] width 296 height 19
drag, startPoint x: 398, startPoint y: 138, endPoint x: 410, endPoint y: 138, distance: 12.5
click at [398, 138] on icon at bounding box center [394, 141] width 6 height 9
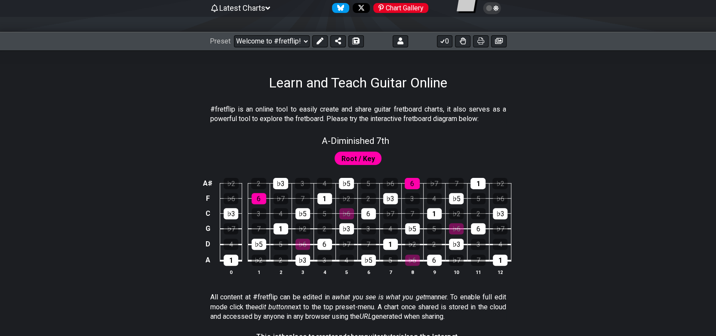
click at [437, 141] on div "A - Diminished 7th" at bounding box center [358, 137] width 671 height 15
select select "Diminished 7th"
select select "A"
select select "A D G C F A#"
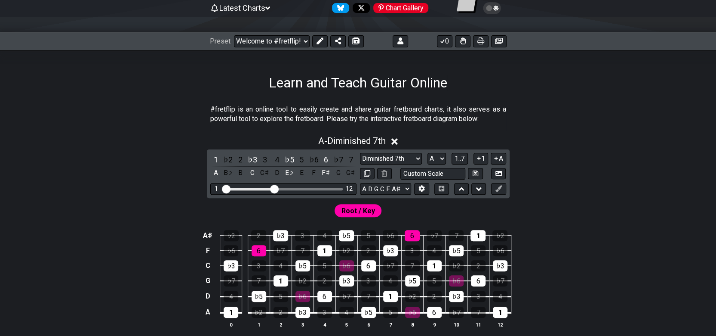
click at [394, 137] on icon at bounding box center [394, 141] width 6 height 9
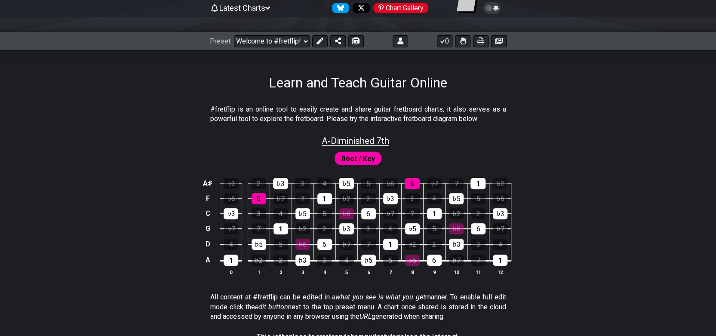
click at [382, 142] on span "A - Diminished 7th" at bounding box center [356, 140] width 68 height 10
select select "Diminished 7th"
select select "A"
select select "A D G C F A#"
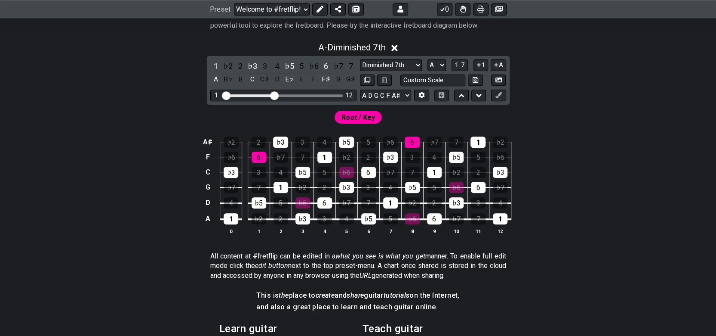
scroll to position [176, 0]
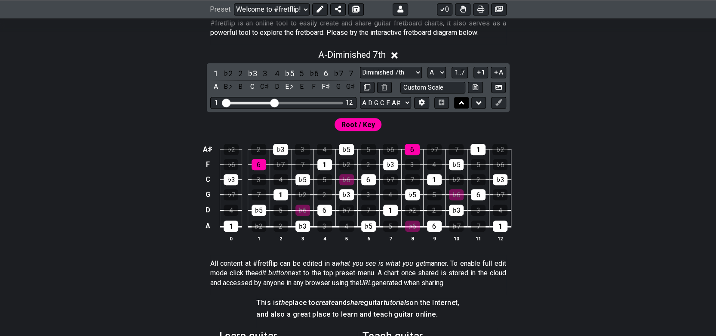
click at [462, 99] on icon at bounding box center [462, 103] width 6 height 9
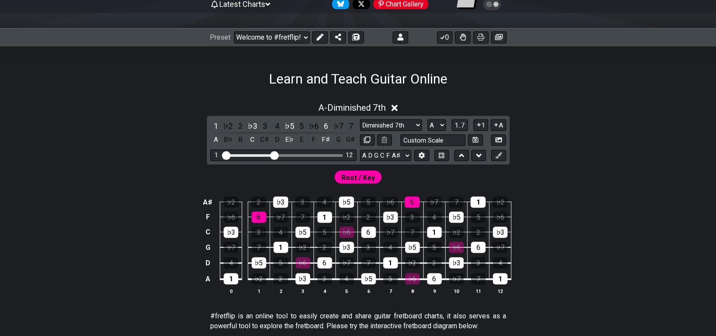
scroll to position [90, 0]
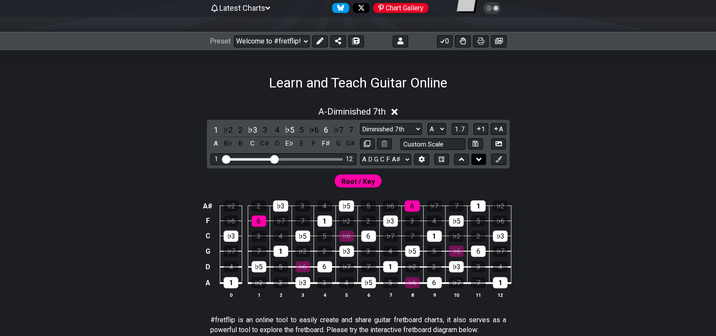
click at [476, 160] on button at bounding box center [478, 160] width 15 height 12
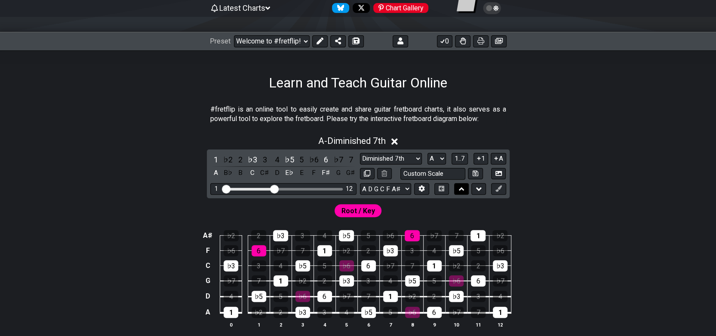
click at [460, 188] on icon at bounding box center [462, 188] width 6 height 3
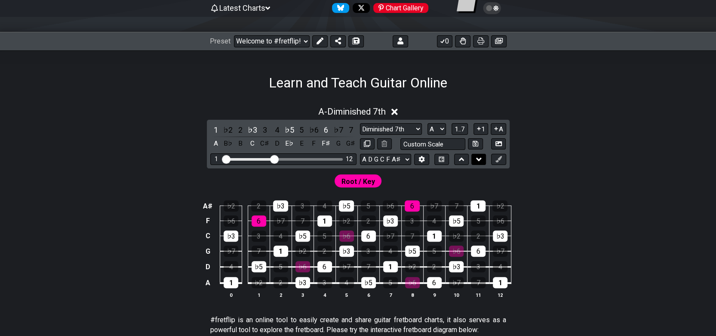
click at [477, 155] on icon at bounding box center [479, 159] width 6 height 9
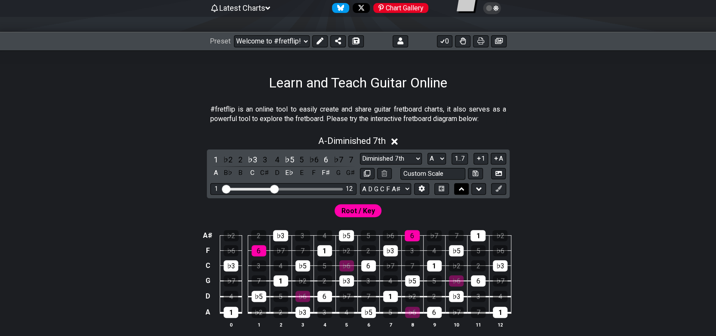
click at [459, 185] on icon at bounding box center [462, 189] width 6 height 9
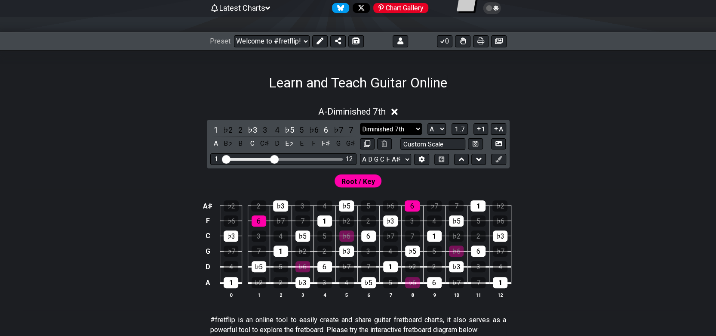
click at [419, 123] on select "Minor Pentatonic HD 6 str Bass Minor Pentatonic Major Pentatonic Minor Blues Ma…" at bounding box center [391, 129] width 62 height 12
click at [360, 123] on select "Minor Pentatonic HD 6 str Bass Minor Pentatonic Major Pentatonic Minor Blues Ma…" at bounding box center [391, 129] width 62 height 12
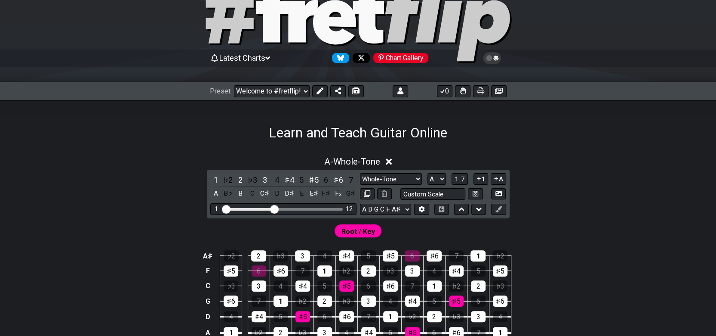
scroll to position [47, 0]
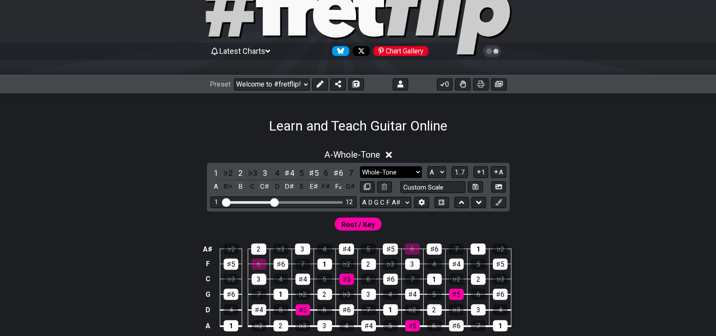
click at [417, 173] on select "Minor Pentatonic HD 6 str Bass Minor Pentatonic Major Pentatonic Minor Blues Ma…" at bounding box center [391, 172] width 62 height 12
click at [360, 166] on select "Minor Pentatonic HD 6 str Bass Minor Pentatonic Major Pentatonic Minor Blues Ma…" at bounding box center [391, 172] width 62 height 12
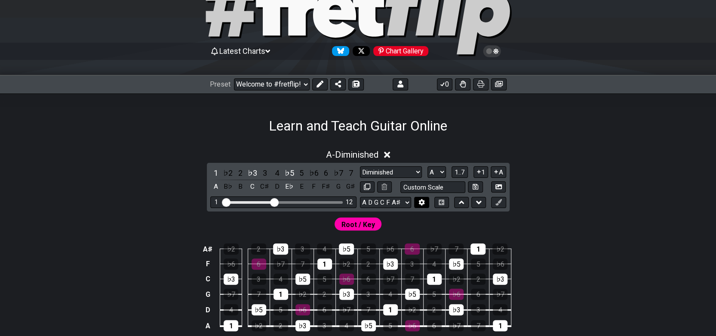
click at [422, 203] on icon at bounding box center [422, 202] width 6 height 6
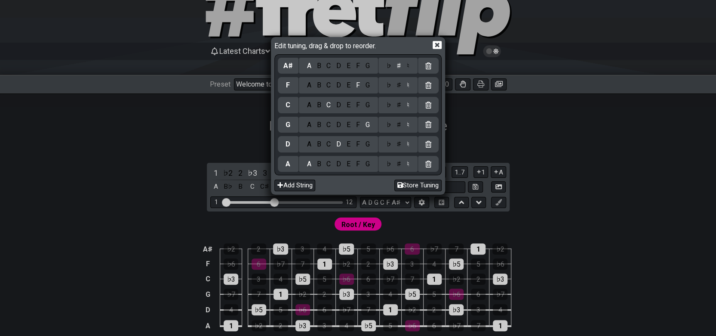
click at [424, 203] on div "Edit tuning, drag & drop to reorder. A♯ A B C D E F G ♭ ♯ ♮ F A B C D E F G ♭ ♯…" at bounding box center [358, 168] width 716 height 336
drag, startPoint x: 434, startPoint y: 43, endPoint x: 442, endPoint y: 49, distance: 9.8
click at [434, 43] on icon at bounding box center [437, 45] width 9 height 8
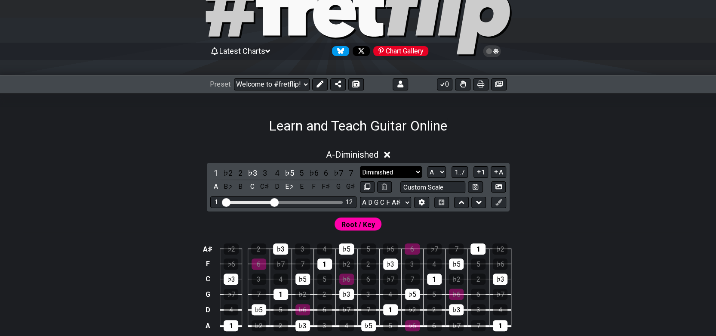
click at [420, 168] on select "Minor Pentatonic HD 6 str Bass Minor Pentatonic Major Pentatonic Minor Blues Ma…" at bounding box center [391, 172] width 62 height 12
click at [360, 166] on select "Minor Pentatonic HD 6 str Bass Minor Pentatonic Major Pentatonic Minor Blues Ma…" at bounding box center [391, 172] width 62 height 12
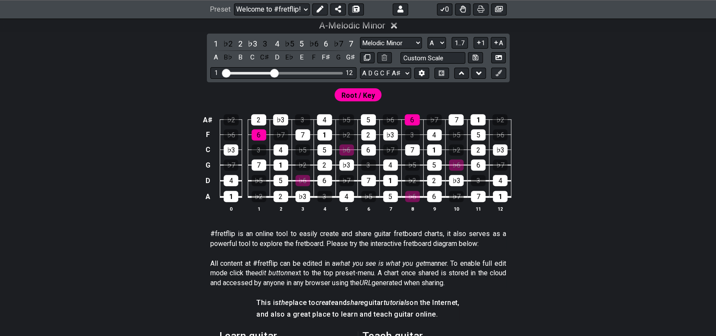
scroll to position [90, 0]
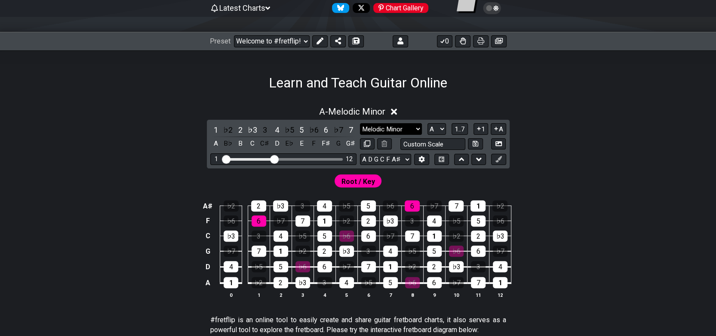
click at [420, 129] on select "Minor Pentatonic HD 6 str Bass Minor Pentatonic Major Pentatonic Minor Blues Ma…" at bounding box center [391, 129] width 62 height 12
click at [360, 123] on select "Minor Pentatonic HD 6 str Bass Minor Pentatonic Major Pentatonic Minor Blues Ma…" at bounding box center [391, 129] width 62 height 12
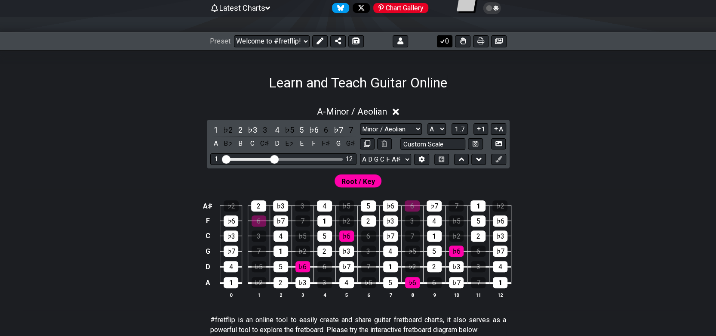
click at [442, 37] on button "0" at bounding box center [444, 41] width 15 height 12
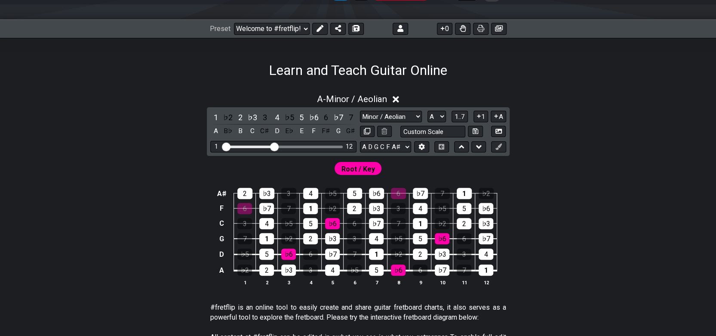
scroll to position [133, 0]
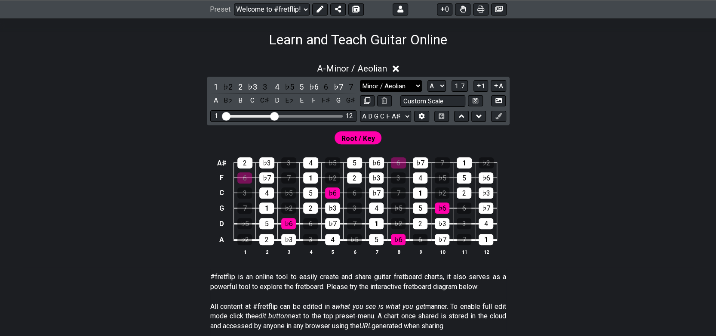
click at [417, 83] on select "Minor Pentatonic HD 6 str Bass Minor Pentatonic Major Pentatonic Minor Blues Ma…" at bounding box center [391, 86] width 62 height 12
select select "Phrygian"
click at [360, 80] on select "Minor Pentatonic HD 6 str Bass Minor Pentatonic Major Pentatonic Minor Blues Ma…" at bounding box center [391, 86] width 62 height 12
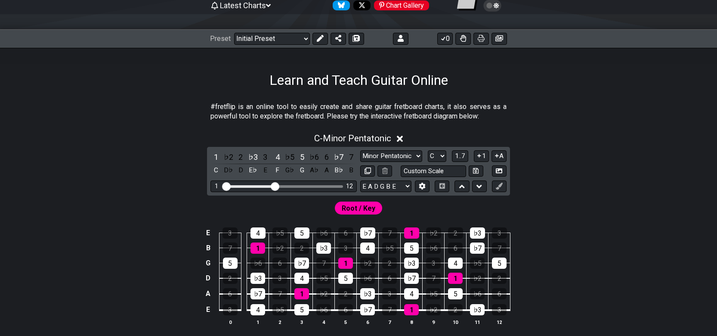
scroll to position [86, 0]
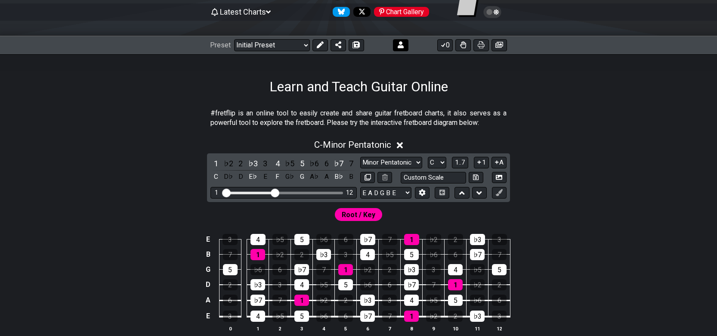
click at [399, 42] on icon at bounding box center [400, 44] width 6 height 7
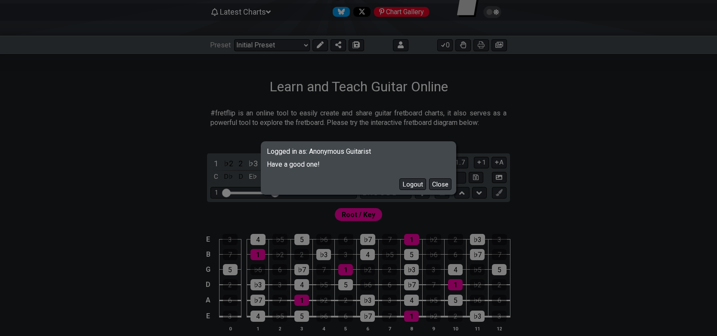
click at [559, 132] on div "Logged in as: Anonymous Guitarist Have a good one! Logout Close" at bounding box center [358, 168] width 717 height 336
drag, startPoint x: 444, startPoint y: 185, endPoint x: 469, endPoint y: 190, distance: 24.9
click at [446, 186] on button "Close" at bounding box center [440, 184] width 22 height 12
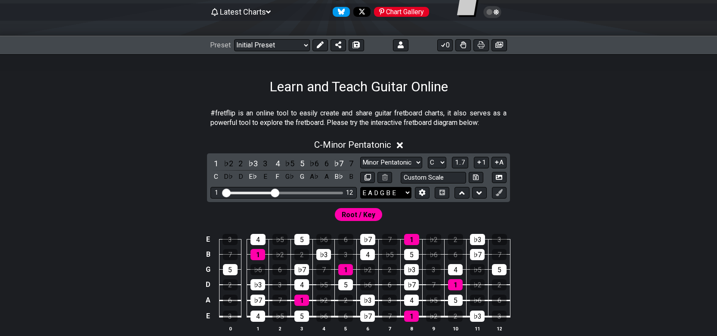
click at [407, 188] on select "E A D G B E E A D G B E E A D G B E B E A D F♯ B A D G C E A D A D G B E E♭ A♭ …" at bounding box center [385, 193] width 51 height 12
click at [650, 41] on div "Preset Welcome to #fretflip! Initial Preset Custom Preset Minor Pentatonic Majo…" at bounding box center [358, 45] width 717 height 19
